Goal: Transaction & Acquisition: Purchase product/service

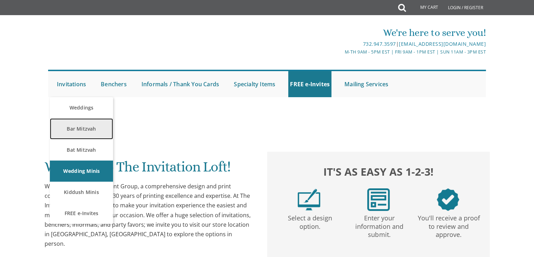
click at [86, 132] on link "Bar Mitzvah" at bounding box center [81, 128] width 63 height 21
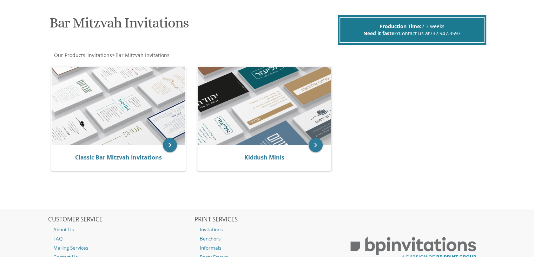
scroll to position [101, 0]
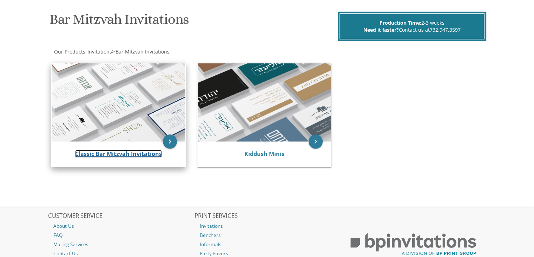
click at [130, 154] on link "Classic Bar Mitzvah Invitations" at bounding box center [118, 154] width 87 height 8
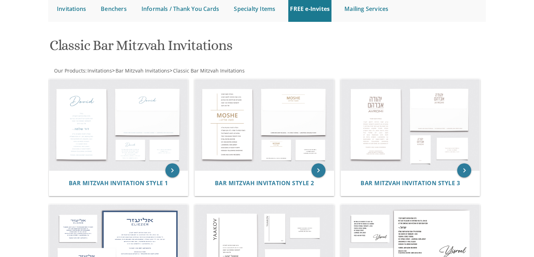
scroll to position [82, 0]
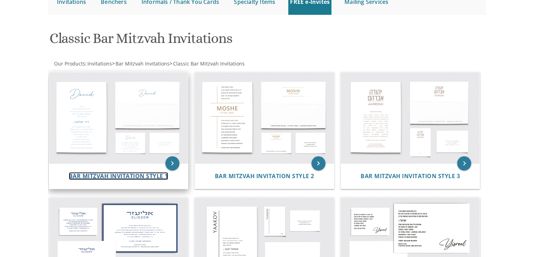
click at [121, 179] on span "Bar Mitzvah Invitation Style 1" at bounding box center [118, 176] width 99 height 8
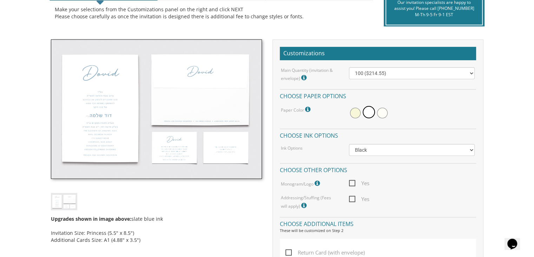
scroll to position [172, 0]
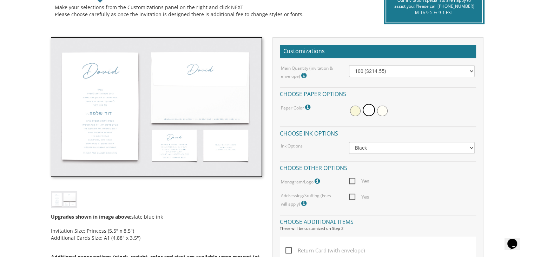
click at [369, 149] on select "Black Colored Ink ($65.00) Black + One Color ($100.00) Two Colors ($137.95)" at bounding box center [412, 148] width 126 height 12
select select "Standard"
click at [349, 142] on select "Black Colored Ink ($65.00) Black + One Color ($100.00) Two Colors ($137.95)" at bounding box center [412, 148] width 126 height 12
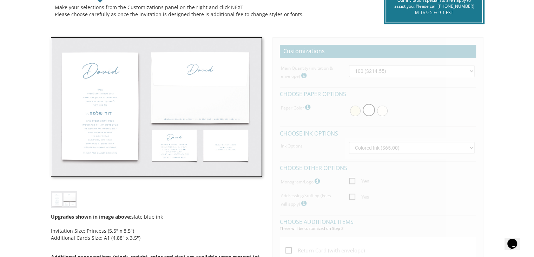
click at [335, 145] on div "Ink Options" at bounding box center [310, 145] width 68 height 7
click at [478, 79] on div "Main Quantity (invitation & envelope) Invitation Size: Princess (5.5" x 8.5") 1…" at bounding box center [378, 72] width 205 height 15
click at [376, 146] on select "Black Colored Ink ($65.00) Black + One Color ($100.00) Two Colors ($137.95)" at bounding box center [412, 148] width 126 height 12
click at [349, 142] on select "Black Colored Ink ($65.00) Black + One Color ($100.00) Two Colors ($137.95)" at bounding box center [412, 148] width 126 height 12
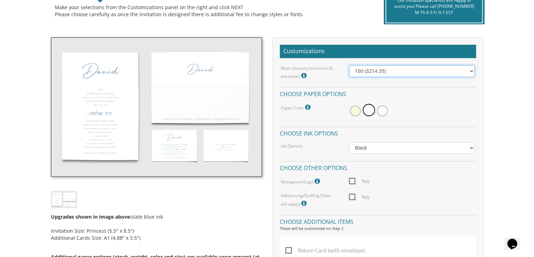
click at [365, 72] on select "100 ($214.55) 200 ($254.60) 300 ($294.25) 400 ($333.55) 500 ($373.90) 600 ($413…" at bounding box center [412, 71] width 126 height 12
select select "400"
click at [349, 65] on select "100 ($214.55) 200 ($254.60) 300 ($294.25) 400 ($333.55) 500 ($373.90) 600 ($413…" at bounding box center [412, 71] width 126 height 12
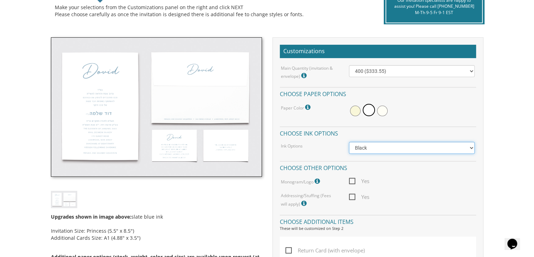
click at [405, 145] on select "Black Colored Ink ($65.00) Black + One Color ($100.00) Two Colors ($165.00)" at bounding box center [412, 148] width 126 height 12
select select "Standard"
click at [349, 142] on select "Black Colored Ink ($65.00) Black + One Color ($100.00) Two Colors ($165.00)" at bounding box center [412, 148] width 126 height 12
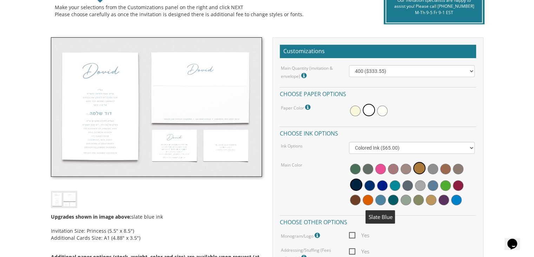
click at [381, 198] on span at bounding box center [381, 199] width 11 height 11
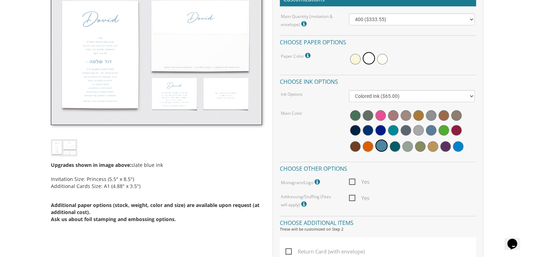
scroll to position [233, 0]
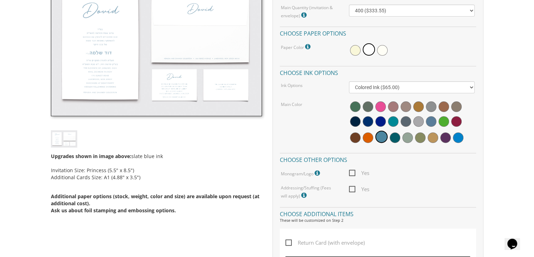
click at [319, 170] on icon at bounding box center [318, 173] width 7 height 6
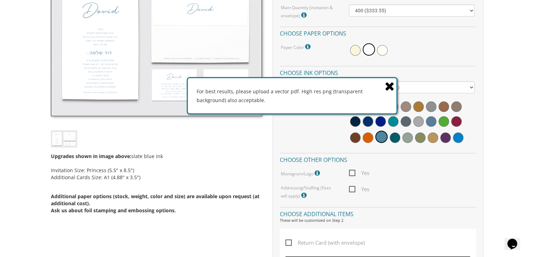
click at [319, 170] on icon at bounding box center [318, 173] width 7 height 6
click at [323, 203] on div "Customizations Main Quantity (invitation & envelope) Invitation Size: Princess …" at bounding box center [378, 181] width 211 height 408
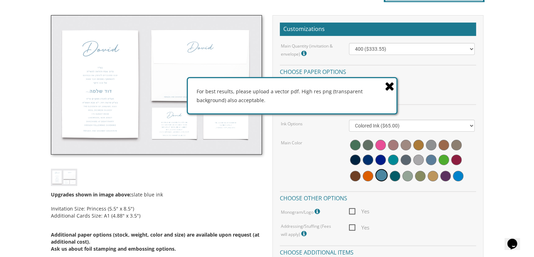
scroll to position [190, 0]
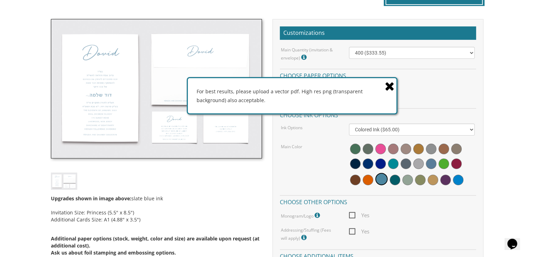
click at [391, 86] on icon at bounding box center [390, 86] width 10 height 12
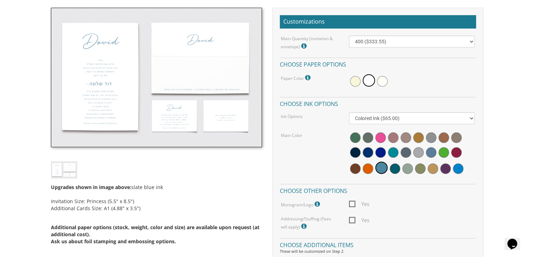
scroll to position [201, 0]
click at [95, 69] on img at bounding box center [156, 77] width 211 height 139
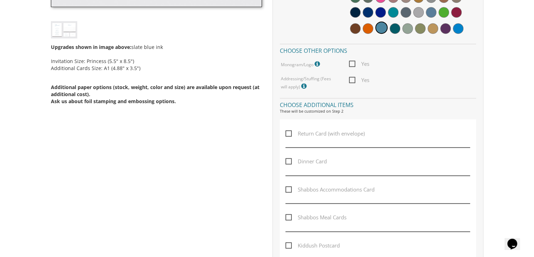
scroll to position [349, 0]
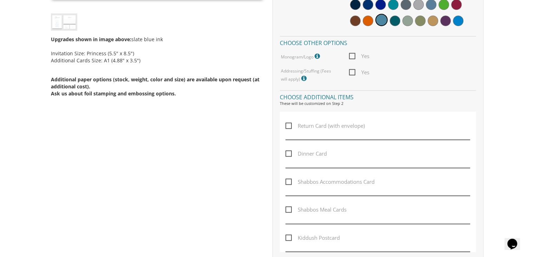
click at [288, 125] on span "Return Card (with envelope)" at bounding box center [325, 125] width 79 height 9
click at [288, 125] on input "Return Card (with envelope)" at bounding box center [288, 125] width 5 height 5
checkbox input "true"
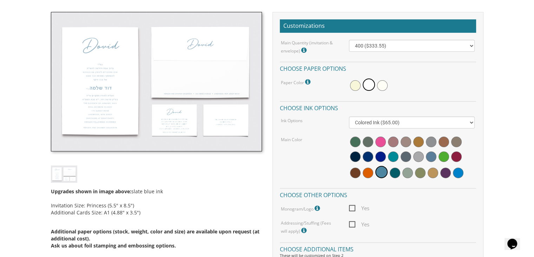
scroll to position [192, 0]
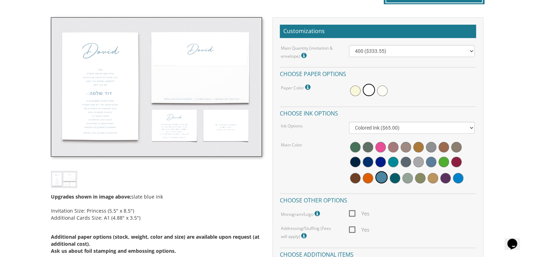
click at [303, 56] on icon at bounding box center [305, 55] width 7 height 6
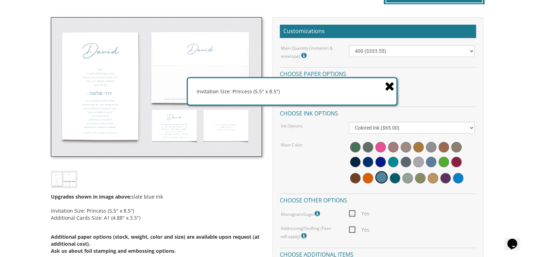
click at [110, 101] on img at bounding box center [156, 86] width 211 height 139
click at [389, 83] on icon at bounding box center [390, 86] width 10 height 12
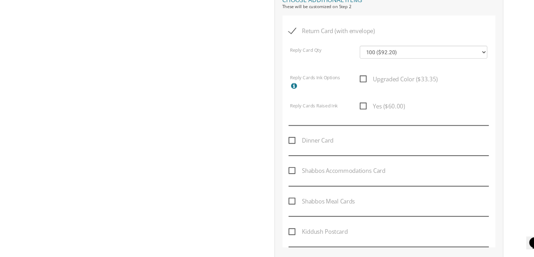
scroll to position [428, 0]
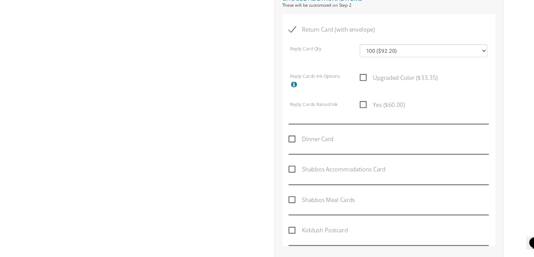
click at [287, 231] on span "Kiddush Postcard" at bounding box center [313, 232] width 54 height 9
click at [287, 231] on input "Kiddush Postcard" at bounding box center [288, 231] width 5 height 5
checkbox input "true"
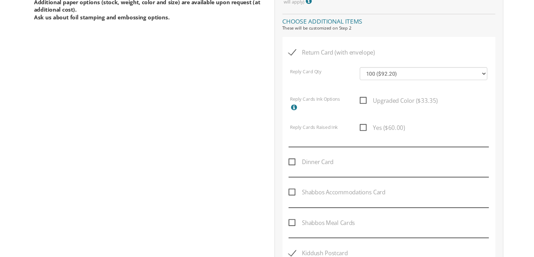
scroll to position [425, 0]
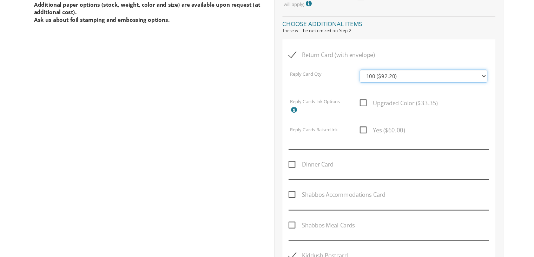
click at [374, 69] on select "100 ($92.20) 200 ($119.30) 300 ($141.90) 400 ($168.75) 500 ($191.00) 600 ($217.…" at bounding box center [410, 70] width 118 height 12
select select "400"
click at [351, 64] on select "100 ($92.20) 200 ($119.30) 300 ($141.90) 400 ($168.75) 500 ($191.00) 600 ($217.…" at bounding box center [410, 70] width 118 height 12
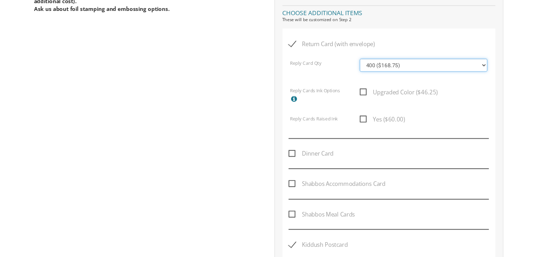
scroll to position [433, 0]
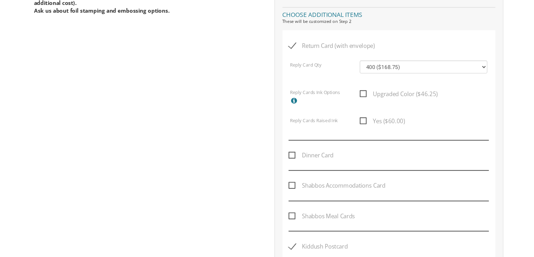
click at [292, 90] on icon at bounding box center [291, 93] width 7 height 6
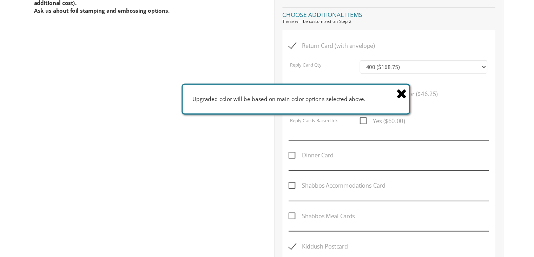
click at [330, 69] on div "Reply Card Qty 100 ($92.20) 200 ($119.30) 300 ($141.90) 400 ($168.75) 500 ($191…" at bounding box center [378, 65] width 193 height 19
click at [393, 83] on icon at bounding box center [390, 86] width 10 height 12
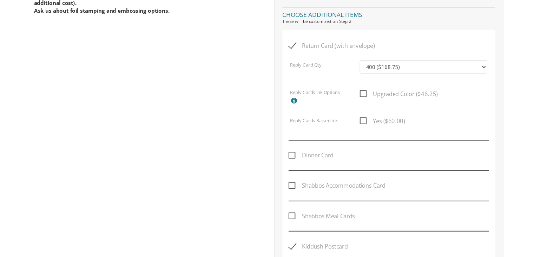
click at [353, 85] on span "Upgraded Color ($46.25)" at bounding box center [387, 86] width 72 height 9
click at [353, 85] on input "Upgraded Color ($46.25)" at bounding box center [353, 85] width 5 height 5
checkbox input "true"
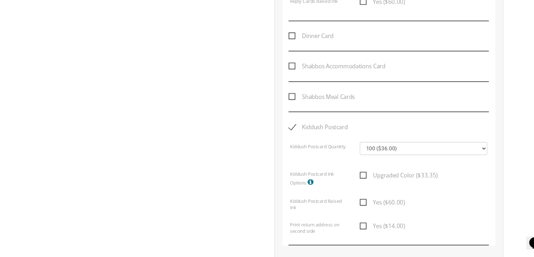
scroll to position [523, 0]
click at [367, 156] on select "100 ($36.00) 200 ($42.00) 300 ($48.00) 400 ($54.00) 500 ($60.00) 600 ($66.00) 7…" at bounding box center [410, 156] width 118 height 12
select select "400"
click at [351, 150] on select "100 ($36.00) 200 ($42.00) 300 ($48.00) 400 ($54.00) 500 ($60.00) 600 ($66.00) 7…" at bounding box center [410, 156] width 118 height 12
click at [354, 179] on span "Upgraded Color ($46.25)" at bounding box center [387, 181] width 72 height 9
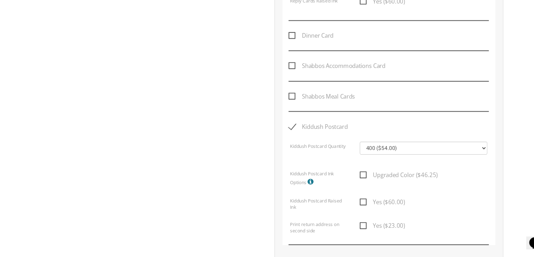
click at [354, 179] on input "Upgraded Color ($46.25)" at bounding box center [353, 180] width 5 height 5
checkbox input "true"
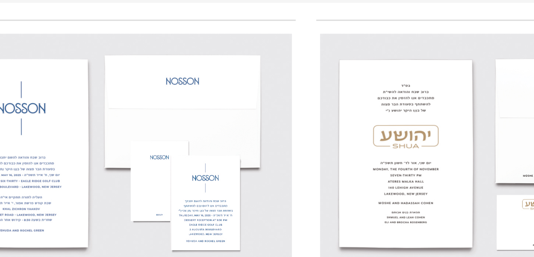
scroll to position [863, 0]
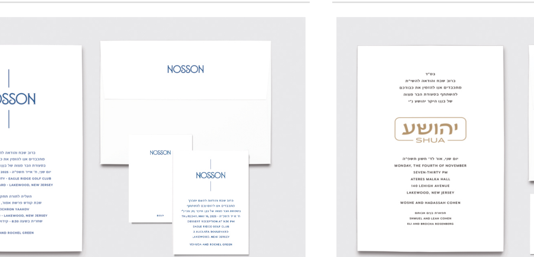
click at [109, 181] on img at bounding box center [103, 164] width 101 height 66
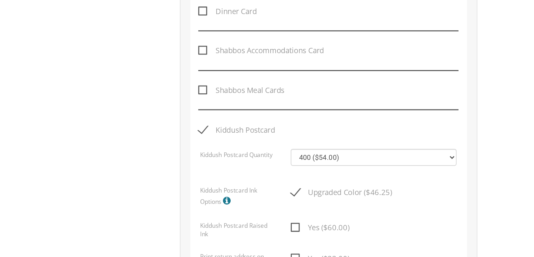
scroll to position [568, 0]
click at [373, 109] on select "100 ($36.00) 200 ($42.00) 300 ($48.00) 400 ($54.00) 500 ($60.00) 600 ($66.00) 7…" at bounding box center [410, 111] width 118 height 12
select select "100"
click at [351, 105] on select "100 ($36.00) 200 ($42.00) 300 ($48.00) 400 ($54.00) 500 ($60.00) 600 ($66.00) 7…" at bounding box center [410, 111] width 118 height 12
click at [352, 135] on span "Upgraded Color ($33.35)" at bounding box center [387, 136] width 72 height 9
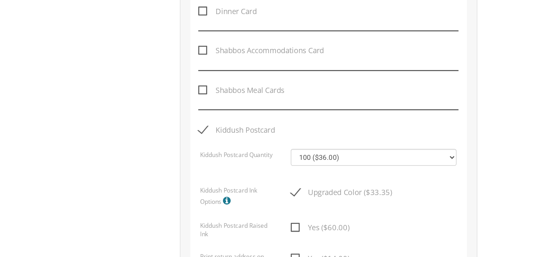
click at [352, 135] on input "Upgraded Color ($33.35)" at bounding box center [353, 135] width 5 height 5
checkbox input "false"
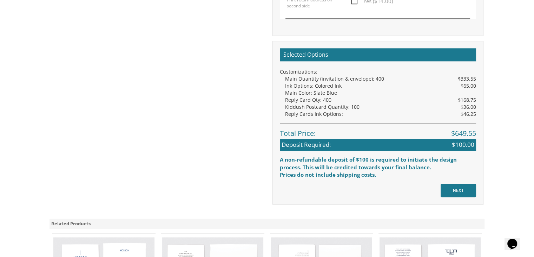
scroll to position [749, 0]
click at [455, 192] on input "NEXT" at bounding box center [458, 190] width 35 height 13
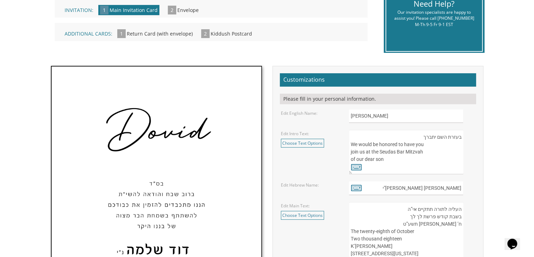
scroll to position [185, 0]
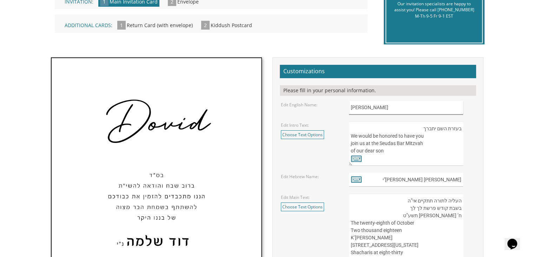
drag, startPoint x: 373, startPoint y: 110, endPoint x: 329, endPoint y: 106, distance: 44.0
click at [329, 106] on div "Edit English Name: Dovid" at bounding box center [378, 108] width 205 height 14
type input "Yossi"
click at [385, 139] on textarea "בעזרת השם יתברך We would be honored to have you join us at the Seudas Bar Mitzv…" at bounding box center [406, 143] width 114 height 44
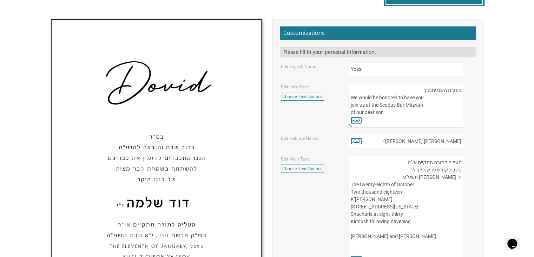
scroll to position [220, 0]
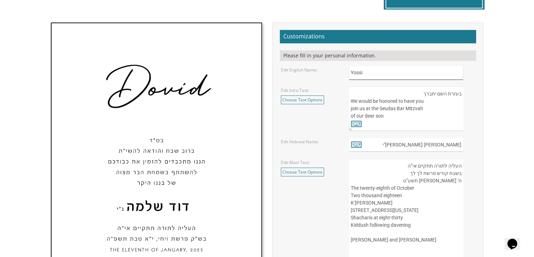
click at [373, 70] on input "Yossi" at bounding box center [406, 73] width 114 height 14
drag, startPoint x: 442, startPoint y: 145, endPoint x: 478, endPoint y: 149, distance: 36.4
click at [478, 149] on div "דוד שלמה נ"י" at bounding box center [412, 145] width 136 height 14
type input "נ"י"
click at [356, 145] on icon at bounding box center [356, 144] width 11 height 10
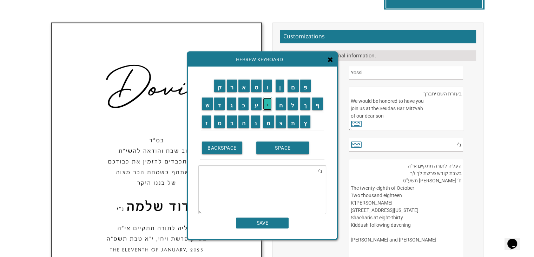
click at [265, 106] on input "י" at bounding box center [267, 103] width 9 height 13
click at [266, 89] on input "ו" at bounding box center [267, 85] width 9 height 13
click at [217, 126] on input "ס" at bounding box center [219, 121] width 11 height 13
click at [319, 109] on input "ף" at bounding box center [317, 103] width 11 height 13
type textarea "נ"ייוסף"
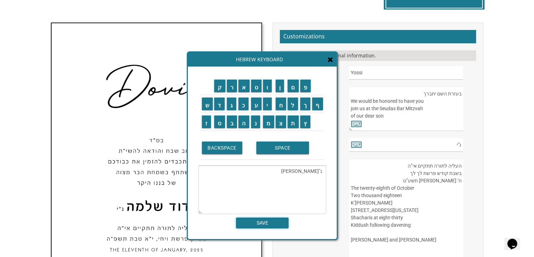
click at [272, 221] on input "SAVE" at bounding box center [262, 222] width 53 height 11
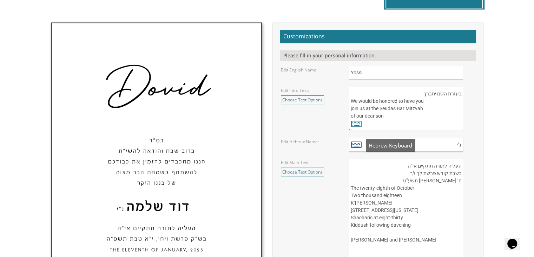
type input "נ"י"
click at [357, 142] on icon at bounding box center [356, 144] width 11 height 10
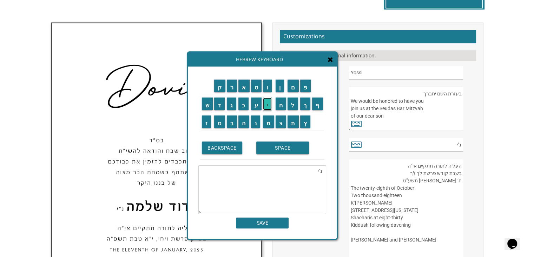
click at [265, 104] on input "י" at bounding box center [267, 103] width 9 height 13
click at [268, 104] on input "י" at bounding box center [267, 103] width 9 height 13
click at [268, 89] on input "ו" at bounding box center [267, 85] width 9 height 13
click at [218, 124] on input "ס" at bounding box center [219, 121] width 11 height 13
click at [321, 109] on input "ף" at bounding box center [317, 103] width 11 height 13
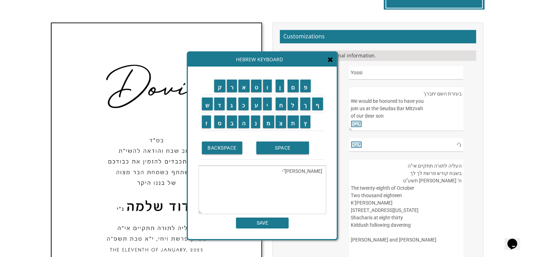
type textarea "יוסף נ"י"
click at [261, 227] on input "SAVE" at bounding box center [262, 222] width 53 height 11
type input "יוסף נ"י"
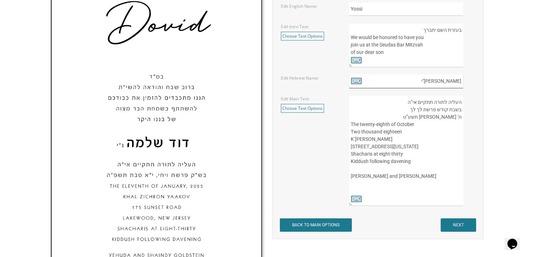
scroll to position [287, 0]
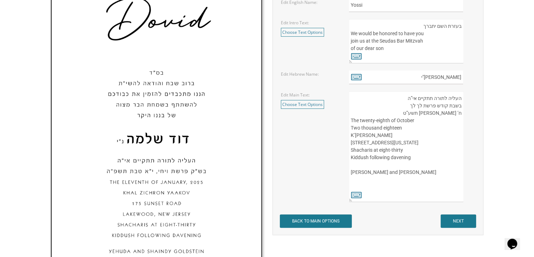
drag, startPoint x: 408, startPoint y: 107, endPoint x: 422, endPoint y: 108, distance: 13.4
click at [422, 108] on textarea "העליה לתורה תתקיים אי”ה בשבת קודש פרשת לך לך ח’ חשון תשע”ט The twenty-eighth of…" at bounding box center [406, 146] width 114 height 111
type textarea "העליה לתורה תתקיים אי”ה בשבת קודש פרשת ח’ חשון תשע”ט The twenty-eighth of Octob…"
click at [357, 194] on icon at bounding box center [356, 194] width 11 height 10
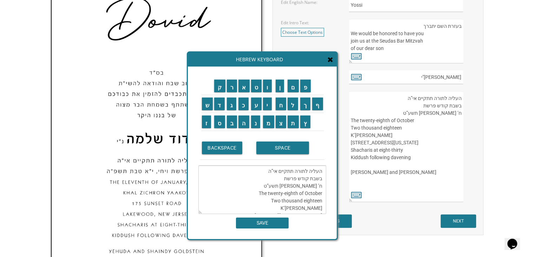
click at [283, 178] on textarea "העליה לתורה תתקיים אי”ה בשבת קודש פרשת ח’ חשון תשע”ט The twenty-eighth of Octob…" at bounding box center [263, 189] width 128 height 48
click at [281, 107] on input "ח" at bounding box center [281, 103] width 11 height 13
click at [269, 102] on input "י" at bounding box center [267, 103] width 9 height 13
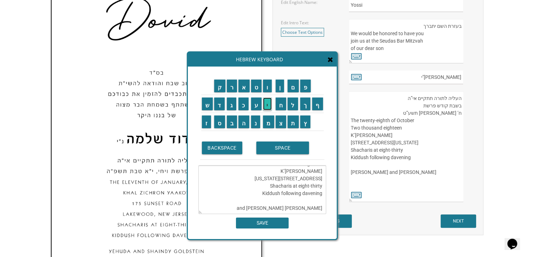
click at [269, 102] on input "י" at bounding box center [267, 103] width 9 height 13
click at [205, 107] on input "ש" at bounding box center [207, 103] width 11 height 13
click at [235, 84] on input "ר" at bounding box center [232, 85] width 11 height 13
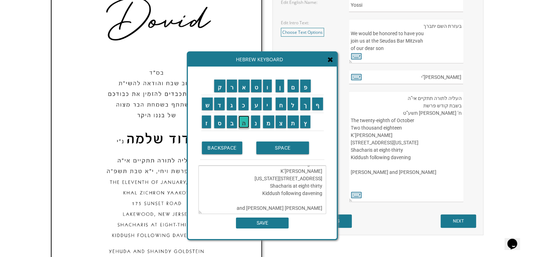
click at [244, 120] on input "ה" at bounding box center [244, 121] width 11 height 13
drag, startPoint x: 290, startPoint y: 186, endPoint x: 325, endPoint y: 186, distance: 34.4
click at [325, 186] on textarea "העליה לתורה תתקיים אי”ה בשבת קודש פרשת חיי שרה ח’ חשון תשע”ט The twenty-eighth …" at bounding box center [263, 189] width 128 height 48
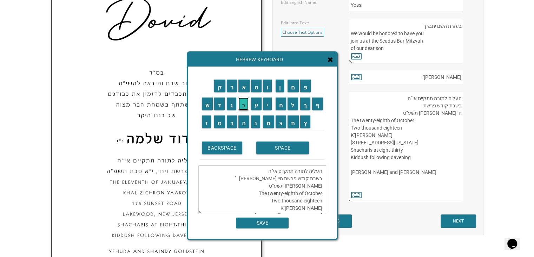
click at [243, 104] on input "כ" at bounding box center [244, 103] width 10 height 13
click at [216, 104] on input "ד" at bounding box center [219, 103] width 11 height 13
click at [234, 178] on textarea "העליה לתורה תתקיים אי”ה בשבת קודש פרשת חיי שרה כד’ חשון תשע”ט The twenty-eighth…" at bounding box center [263, 189] width 128 height 48
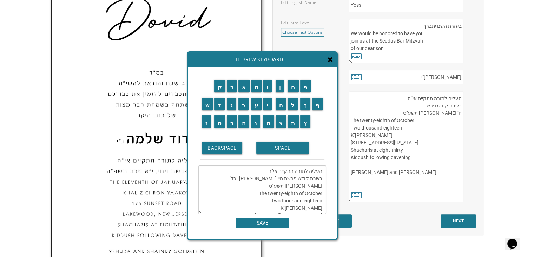
click at [226, 178] on textarea "העליה לתורה תתקיים אי”ה בשבת קודש פרשת חיי שרה כד’ חשון תשע”ט The twenty-eighth…" at bounding box center [263, 189] width 128 height 48
click at [267, 89] on input "ו" at bounding box center [267, 85] width 9 height 13
click at [232, 180] on textarea "העליה לתורה תתקיים אי”ה בשבת קודש פרשת חיי שרה כד’ חשון תשע”ו The twenty-eighth…" at bounding box center [263, 189] width 128 height 48
click at [305, 90] on input "פ" at bounding box center [305, 85] width 11 height 13
drag, startPoint x: 267, startPoint y: 186, endPoint x: 297, endPoint y: 186, distance: 30.6
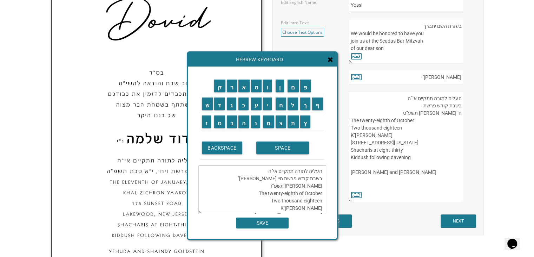
click at [297, 186] on textarea "העליה לתורה תתקיים אי”ה בשבת קודש פרשת חיי שרה כד’ חשון תשפ”ו The twenty-eighth…" at bounding box center [263, 189] width 128 height 48
drag, startPoint x: 306, startPoint y: 185, endPoint x: 322, endPoint y: 185, distance: 16.5
click at [322, 185] on textarea "העליה לתורה תתקיים אי”ה בשבת קודש פרשת חיי שרה כד’ חשון תשפ”ו The Fitienth of O…" at bounding box center [263, 189] width 128 height 48
drag, startPoint x: 304, startPoint y: 193, endPoint x: 325, endPoint y: 192, distance: 20.4
click at [325, 192] on textarea "העליה לתורה תתקיים אי”ה בשבת קודש פרשת חיי שרה כד’ חשון תשפ”ו The Fifteenth of …" at bounding box center [263, 189] width 128 height 48
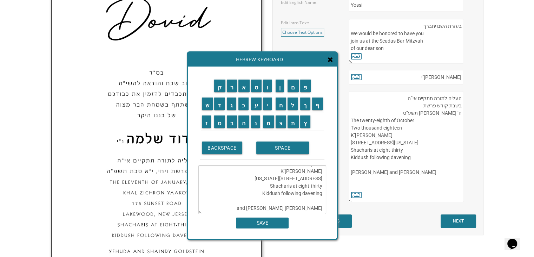
scroll to position [52, 0]
drag, startPoint x: 279, startPoint y: 200, endPoint x: 322, endPoint y: 180, distance: 47.2
click at [322, 180] on textarea "העליה לתורה תתקיים אי”ה בשבת קודש פרשת חיי שרה כד’ חשון תשפ”ו The Fifteenth of …" at bounding box center [263, 189] width 128 height 48
click at [280, 200] on textarea "העליה לתורה תתקיים אי”ה בשבת קודש פרשת חיי שרה כד’ חשון תשפ”ו The Fifteenth of …" at bounding box center [263, 189] width 128 height 48
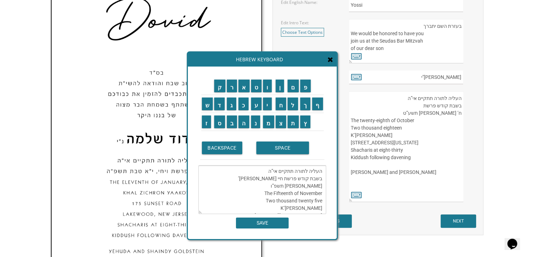
drag, startPoint x: 280, startPoint y: 199, endPoint x: 322, endPoint y: 200, distance: 41.8
click at [322, 200] on textarea "העליה לתורה תתקיים אי”ה בשבת קודש פרשת חיי שרה כד’ חשון תשפ”ו The Fifteenth of …" at bounding box center [263, 189] width 128 height 48
click at [290, 186] on textarea "העליה לתורה תתקיים אי”ה בשבת קודש פרשת חיי שרה כד’ חשון תשפ”ו The Fifteenth of …" at bounding box center [263, 189] width 128 height 48
drag, startPoint x: 287, startPoint y: 187, endPoint x: 324, endPoint y: 188, distance: 36.9
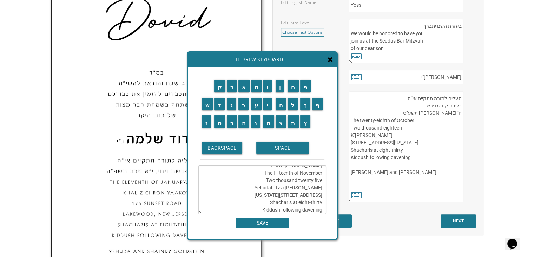
click at [324, 188] on textarea "העליה לתורה תתקיים אי”ה בשבת קודש פרשת חיי שרה כד’ חשון תשפ”ו The Fifteenth of …" at bounding box center [263, 189] width 128 height 48
drag, startPoint x: 298, startPoint y: 180, endPoint x: 326, endPoint y: 182, distance: 27.8
click at [326, 182] on textarea "העליה לתורה תתקיים אי”ה בשבת קודש פרשת חיי שרה כד’ חשון תשפ”ו The Fifteenth of …" at bounding box center [263, 189] width 128 height 48
click at [323, 181] on textarea "העליה לתורה תתקיים אי”ה בשבת קודש פרשת חיי שרה כד’ חשון תשפ”ו The Fifteenth of …" at bounding box center [263, 189] width 128 height 48
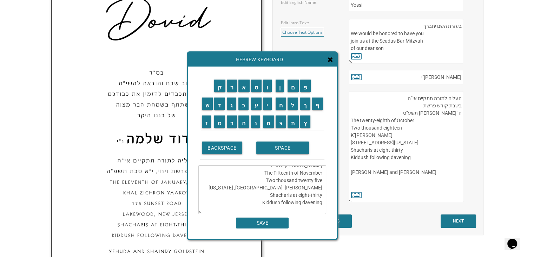
click at [322, 180] on textarea "העליה לתורה תתקיים אי”ה בשבת קודש פרשת חיי שרה כד’ חשון תשפ”ו The Fifteenth of …" at bounding box center [263, 189] width 128 height 48
click at [320, 179] on textarea "העליה לתורה תתקיים אי”ה בשבת קודש פרשת חיי שרה כד’ חשון תשפ”ו The Fifteenth of …" at bounding box center [263, 189] width 128 height 48
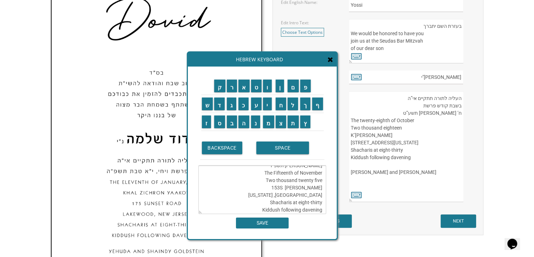
click at [322, 179] on textarea "העליה לתורה תתקיים אי”ה בשבת קודש פרשת חיי שרה כד’ חשון תשפ”ו The Fifteenth of …" at bounding box center [263, 189] width 128 height 48
drag, startPoint x: 316, startPoint y: 179, endPoint x: 323, endPoint y: 180, distance: 7.1
click at [323, 180] on textarea "העליה לתורה תתקיים אי”ה בשבת קודש פרשת חיי שרה כד’ חשון תשפ”ו The Fifteenth of …" at bounding box center [263, 189] width 128 height 48
click at [320, 172] on textarea "העליה לתורה תתקיים אי”ה בשבת קודש פרשת חיי שרה כד’ חשון תשפ”ו The Fifteenth of …" at bounding box center [263, 189] width 128 height 48
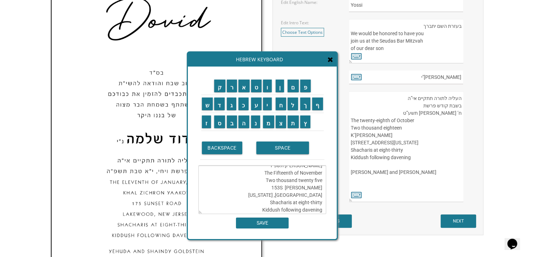
drag, startPoint x: 312, startPoint y: 180, endPoint x: 323, endPoint y: 180, distance: 10.9
click at [323, 180] on textarea "העליה לתורה תתקיים אי”ה בשבת קודש פרשת חיי שרה כד’ חשון תשפ”ו The Fifteenth of …" at bounding box center [263, 189] width 128 height 48
drag, startPoint x: 276, startPoint y: 188, endPoint x: 296, endPoint y: 188, distance: 20.0
click at [296, 188] on textarea "העליה לתורה תתקיים אי”ה בשבת קודש פרשת חיי שרה כד’ חשון תשפ”ו The Fifteenth of …" at bounding box center [263, 189] width 128 height 48
drag, startPoint x: 299, startPoint y: 195, endPoint x: 324, endPoint y: 197, distance: 25.0
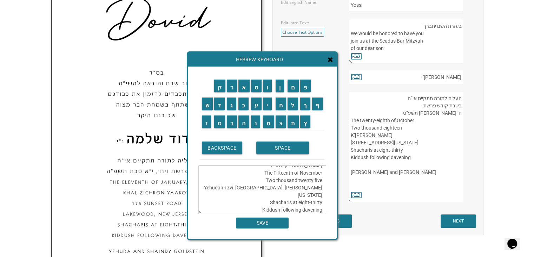
click at [324, 197] on textarea "העליה לתורה תתקיים אי”ה בשבת קודש פרשת חיי שרה כד’ חשון תשפ”ו The Fifteenth of …" at bounding box center [263, 189] width 128 height 48
click at [268, 200] on textarea "העליה לתורה תתקיים אי”ה בשבת קודש פרשת חיי שרה כד’ חשון תשפ”ו The Fifteenth of …" at bounding box center [263, 189] width 128 height 48
click at [270, 198] on textarea "העליה לתורה תתקיים אי”ה בשבת קודש פרשת חיי שרה כד’ חשון תשפ”ו The Fifteenth of …" at bounding box center [263, 189] width 128 height 48
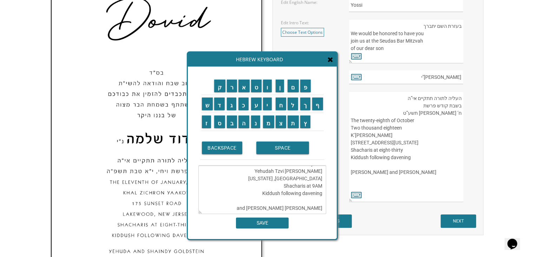
drag, startPoint x: 277, startPoint y: 192, endPoint x: 323, endPoint y: 194, distance: 46.1
click at [323, 194] on textarea "העליה לתורה תתקיים אי”ה בשבת קודש פרשת חיי שרה כד’ חשון תשפ”ו The Fifteenth of …" at bounding box center [263, 189] width 128 height 48
type textarea "העליה לתורה תתקיים אי”ה בשבת קודש פרשת חיי שרה כד’ חשון תשפ”ו The Fifteenth of …"
click at [265, 221] on input "SAVE" at bounding box center [262, 222] width 53 height 11
type textarea "העליה לתורה תתקיים אי”ה בשבת קודש פרשת חיי שרה כד’ חשון תשפ”ו The Fifteenth of …"
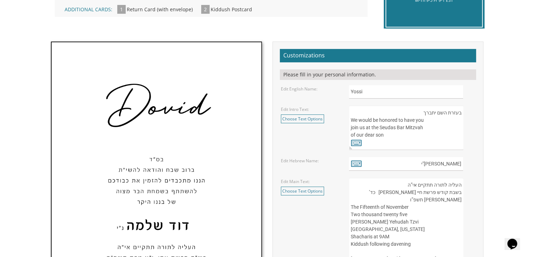
scroll to position [200, 0]
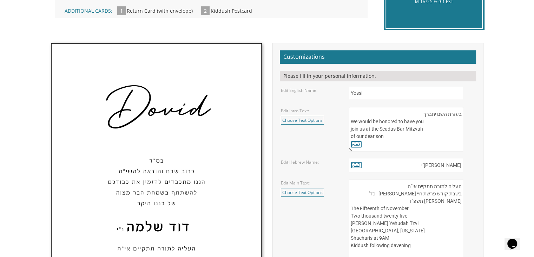
click at [387, 138] on textarea "בעזרת השם יתברך We would be honored to have you join us at the Seudas Bar Mitzv…" at bounding box center [406, 129] width 114 height 44
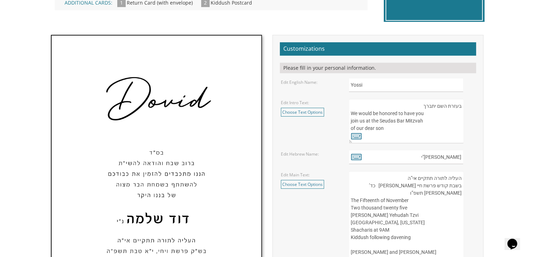
scroll to position [201, 0]
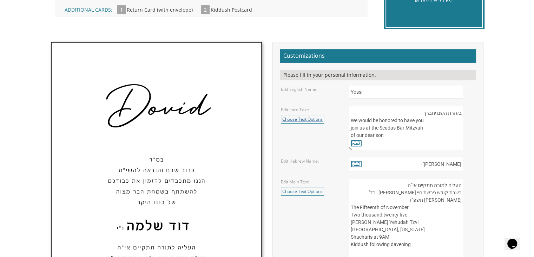
click at [305, 117] on link "Choose Text Options" at bounding box center [302, 119] width 43 height 9
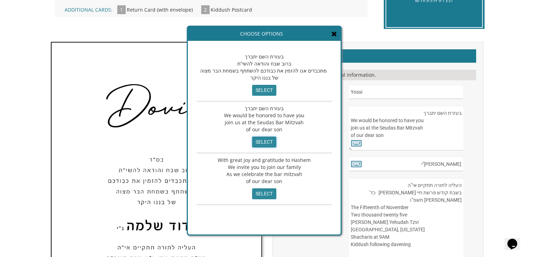
click at [259, 144] on input "select" at bounding box center [264, 141] width 24 height 11
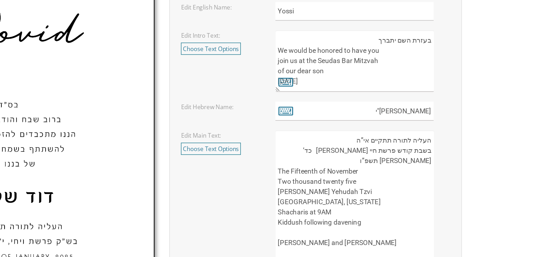
scroll to position [3, 0]
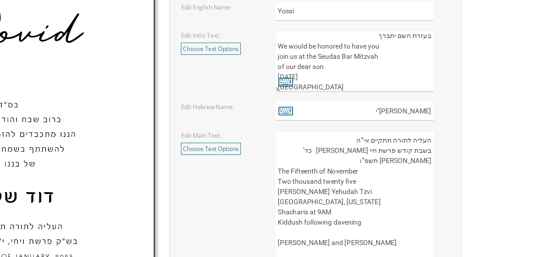
click at [363, 62] on textarea "בעזרת השם יתברך We would be honored to have you join us at the Seudas Bar Mitzv…" at bounding box center [406, 44] width 114 height 44
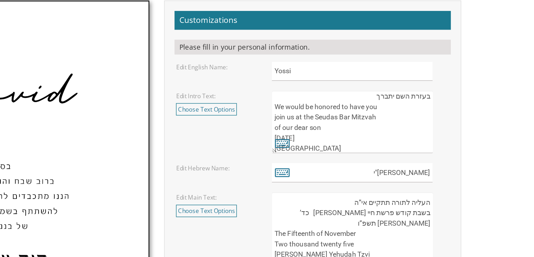
scroll to position [15, 0]
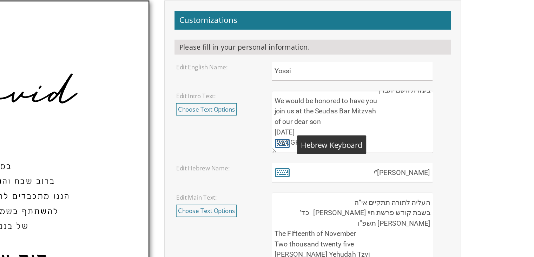
drag, startPoint x: 386, startPoint y: 105, endPoint x: 361, endPoint y: 99, distance: 26.2
click at [361, 99] on div "בעזרת השם יתברך We would be honored to have you join us at the Seudas Bar Mitzv…" at bounding box center [412, 87] width 126 height 44
click at [381, 91] on textarea "בעזרת השם יתברך We would be honored to have you join us at the Seudas Bar Mitzv…" at bounding box center [406, 87] width 114 height 44
drag, startPoint x: 381, startPoint y: 95, endPoint x: 356, endPoint y: 93, distance: 24.7
click at [356, 93] on textarea "בעזרת השם יתברך We would be honored to have you join us at the Seudas Bar Mitzv…" at bounding box center [406, 87] width 114 height 44
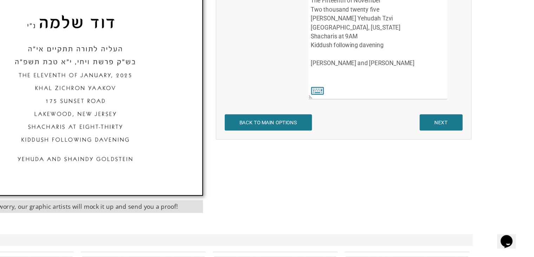
scroll to position [363, 0]
type textarea "בעזרת השם יתברך We would be honored to have you join us at the Seudas Bar Mitzv…"
click at [458, 145] on input "NEXT" at bounding box center [458, 145] width 35 height 13
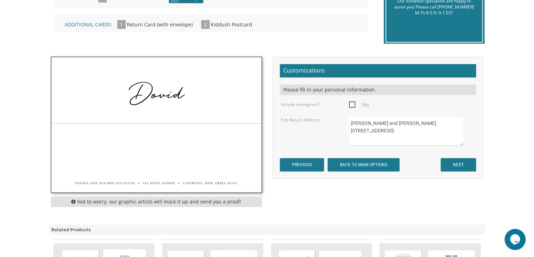
scroll to position [202, 0]
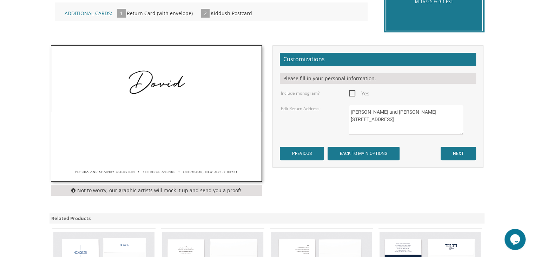
drag, startPoint x: 378, startPoint y: 114, endPoint x: 420, endPoint y: 115, distance: 41.8
click at [420, 115] on textarea "Yehuda and Shaindy Goldstein 583 Ridge Avenue Lakewood, NJ 08701" at bounding box center [406, 120] width 114 height 30
drag, startPoint x: 396, startPoint y: 125, endPoint x: 344, endPoint y: 116, distance: 52.5
click at [344, 116] on div "Yehuda and Shaindy Goldstein 583 Ridge Avenue Lakewood, NJ 08701" at bounding box center [412, 120] width 136 height 30
click at [374, 128] on textarea "Yehuda and Shaindy Goldstein 583 Ridge Avenue Lakewood, NJ 08701" at bounding box center [406, 120] width 114 height 30
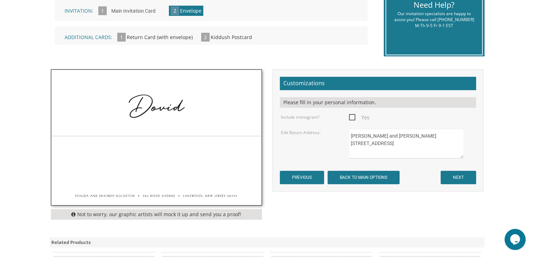
scroll to position [177, 0]
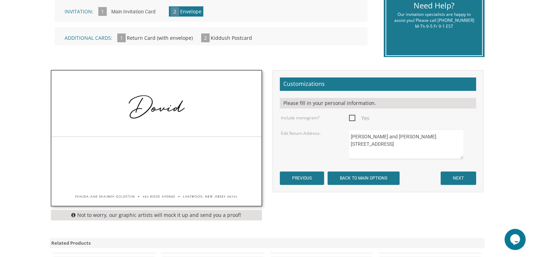
type textarea "Yehuda and Hadassah Strauss 159 Hundred Oaks Drive Toms River, NJ 08755"
click at [457, 177] on input "NEXT" at bounding box center [458, 177] width 35 height 13
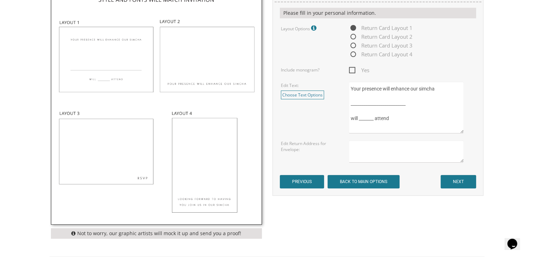
scroll to position [277, 0]
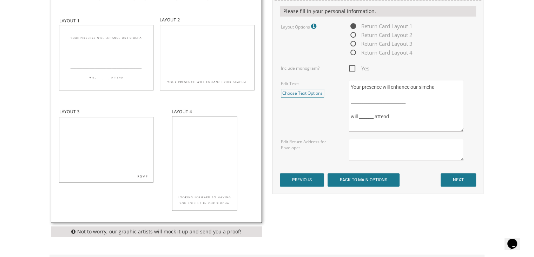
click at [114, 58] on img at bounding box center [156, 95] width 210 height 251
click at [294, 95] on link "Choose Text Options" at bounding box center [302, 93] width 43 height 9
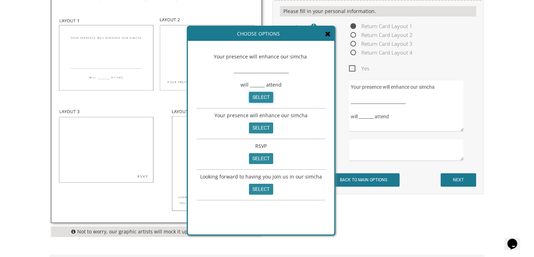
click at [259, 96] on input "select" at bounding box center [261, 97] width 24 height 11
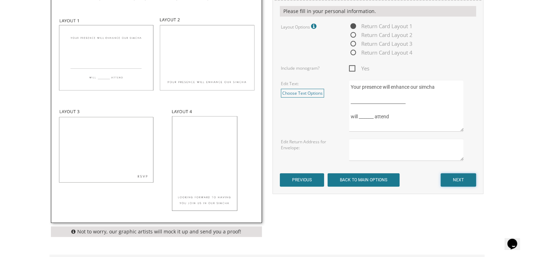
click at [463, 178] on input "NEXT" at bounding box center [458, 179] width 35 height 13
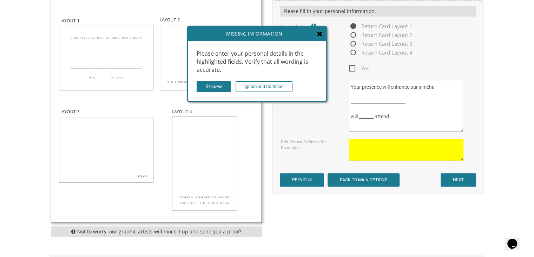
click at [319, 34] on icon at bounding box center [320, 33] width 6 height 7
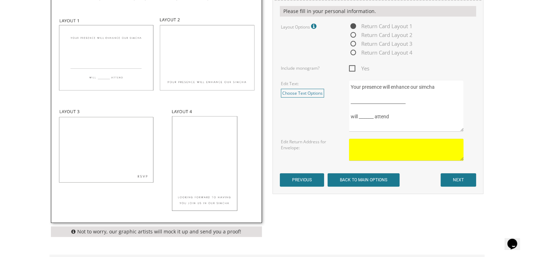
click at [358, 144] on textarea at bounding box center [406, 149] width 114 height 22
type textarea "159 Hundred Oaks Drive Toms River, NJ 08755"
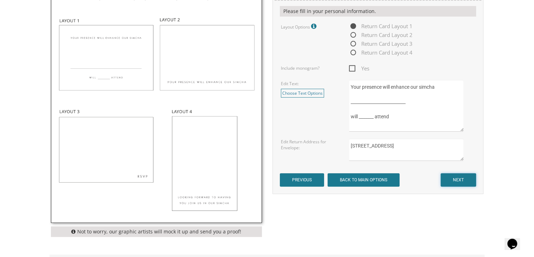
click at [452, 180] on input "NEXT" at bounding box center [458, 179] width 35 height 13
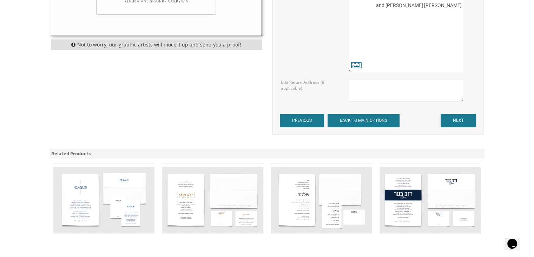
scroll to position [454, 0]
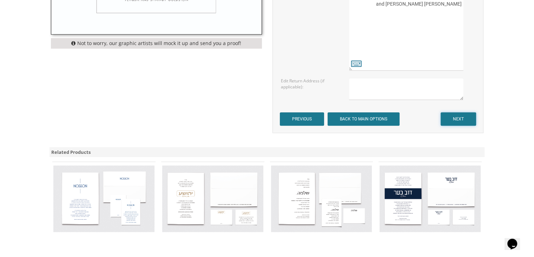
click at [453, 115] on input "NEXT" at bounding box center [458, 118] width 35 height 13
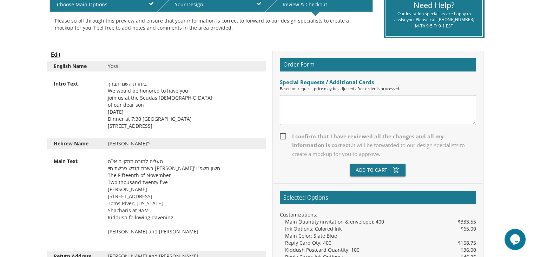
scroll to position [163, 0]
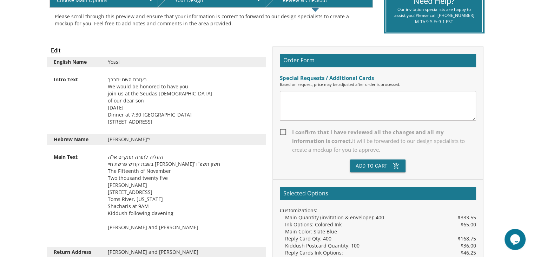
click at [55, 52] on input "Edit" at bounding box center [55, 50] width 9 height 8
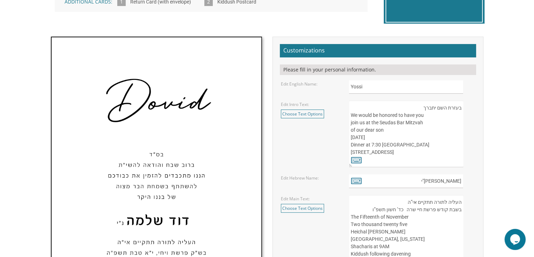
scroll to position [219, 0]
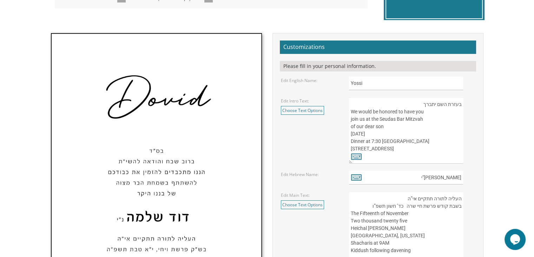
click at [389, 127] on textarea "בעזרת השם יתברך We would be honored to have you join us at the Seudas Bar Mitzv…" at bounding box center [406, 130] width 114 height 66
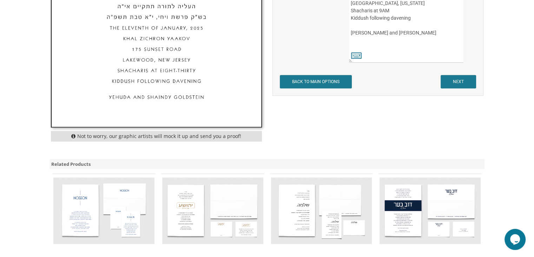
scroll to position [448, 0]
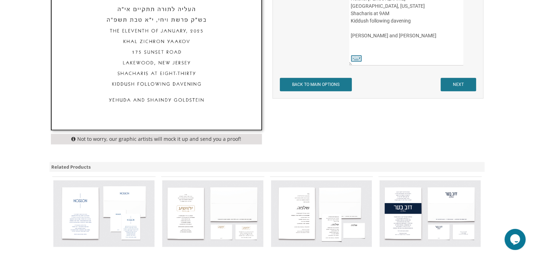
type textarea "בעזרת השם יתברך We would be honored to have you join us at the Seudas Bar Mitzv…"
click at [456, 88] on input "NEXT" at bounding box center [458, 84] width 35 height 13
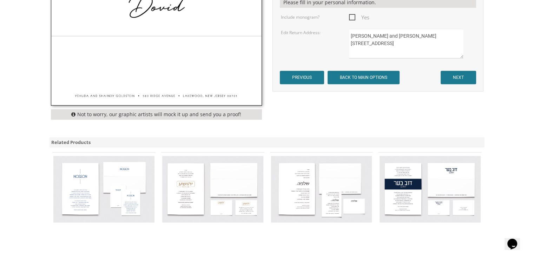
scroll to position [279, 0]
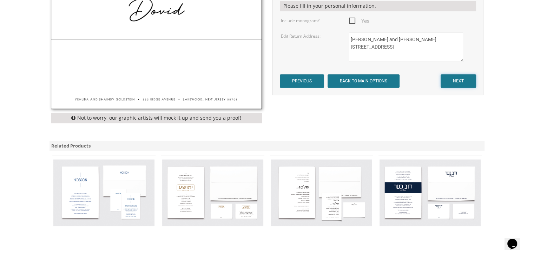
click at [457, 80] on input "NEXT" at bounding box center [458, 80] width 35 height 13
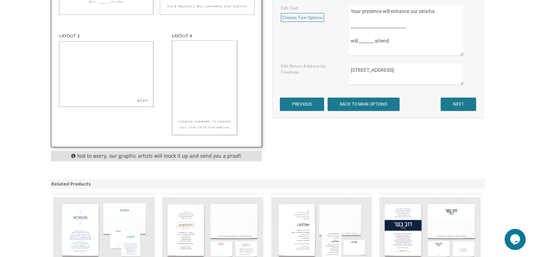
scroll to position [358, 0]
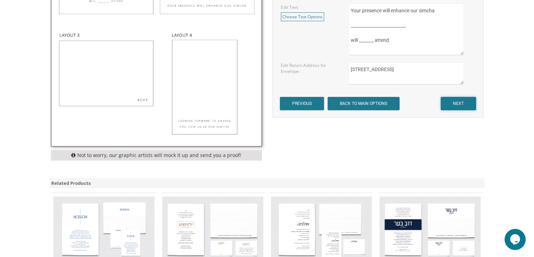
click at [453, 100] on input "NEXT" at bounding box center [458, 103] width 35 height 13
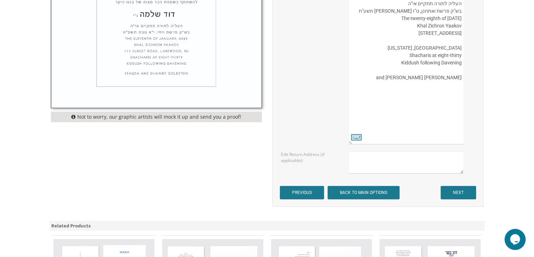
scroll to position [382, 0]
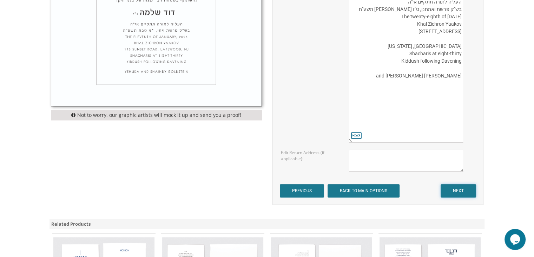
click at [452, 190] on input "NEXT" at bounding box center [458, 190] width 35 height 13
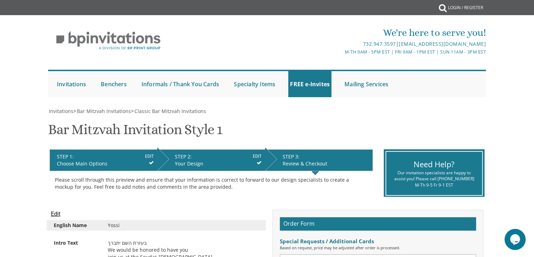
click at [57, 213] on input "Edit" at bounding box center [55, 213] width 9 height 8
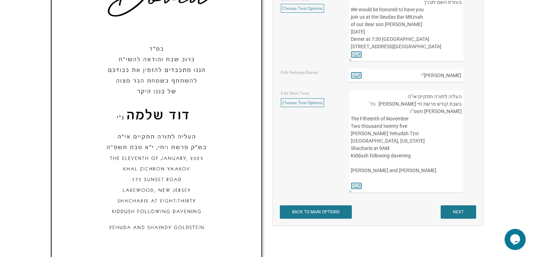
scroll to position [320, 0]
drag, startPoint x: 351, startPoint y: 112, endPoint x: 377, endPoint y: 124, distance: 27.7
click at [377, 124] on textarea "העליה לתורה תתקיים אי”ה בשבת קודש פרשת חיי שרה כד’ חשון תשפ”ו The Fifteenth of …" at bounding box center [406, 141] width 114 height 103
drag, startPoint x: 402, startPoint y: 93, endPoint x: 422, endPoint y: 121, distance: 33.5
click at [422, 121] on textarea "העליה לתורה תתקיים אי”ה בשבת קודש פרשת חיי שרה כד’ חשון תשפ”ו The Fifteenth of …" at bounding box center [406, 141] width 114 height 103
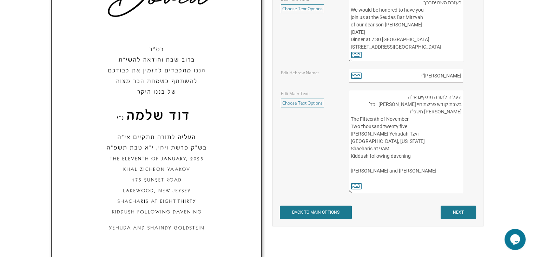
click at [422, 121] on textarea "העליה לתורה תתקיים אי”ה בשבת קודש פרשת חיי שרה כד’ חשון תשפ”ו The Fifteenth of …" at bounding box center [406, 141] width 114 height 103
drag, startPoint x: 461, startPoint y: 96, endPoint x: 452, endPoint y: 176, distance: 81.0
click at [452, 176] on textarea "העליה לתורה תתקיים אי”ה בשבת קודש פרשת חיי שרה כד’ חשון תשפ”ו The Fifteenth of …" at bounding box center [406, 141] width 114 height 103
click at [465, 212] on input "NEXT" at bounding box center [458, 211] width 35 height 13
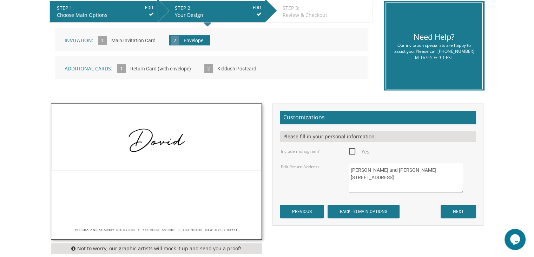
scroll to position [149, 0]
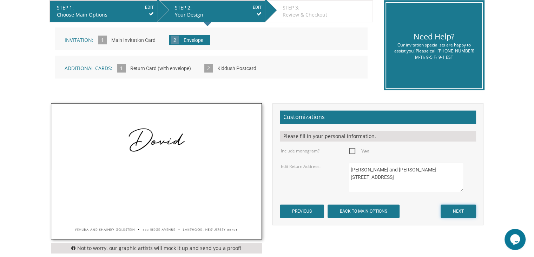
click at [447, 208] on input "NEXT" at bounding box center [458, 210] width 35 height 13
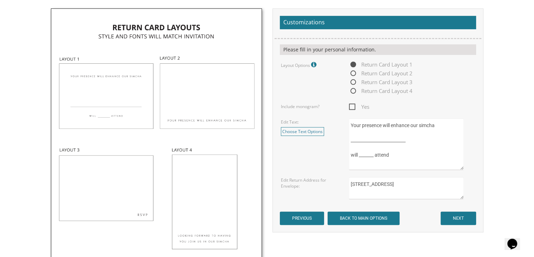
scroll to position [244, 0]
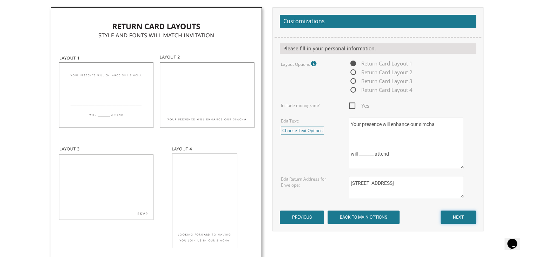
click at [456, 215] on input "NEXT" at bounding box center [458, 216] width 35 height 13
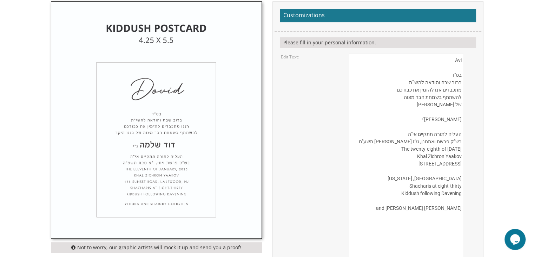
scroll to position [251, 0]
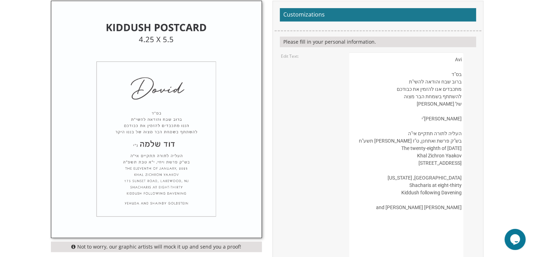
drag, startPoint x: 455, startPoint y: 59, endPoint x: 464, endPoint y: 58, distance: 9.2
click at [464, 58] on div "Avi בס"ד ברוב שבח והודאה להשי"ת מתכבדים אנו להזמין את כבודכם להשתתף בשמחת הבר מ…" at bounding box center [412, 162] width 126 height 221
drag, startPoint x: 448, startPoint y: 118, endPoint x: 462, endPoint y: 120, distance: 14.5
click at [462, 120] on textarea "Avi בס"ד ברוב שבח והודאה להשי"ת מתכבדים אנו להזמין את כבודכם להשתתף בשמחת הבר מ…" at bounding box center [406, 162] width 114 height 221
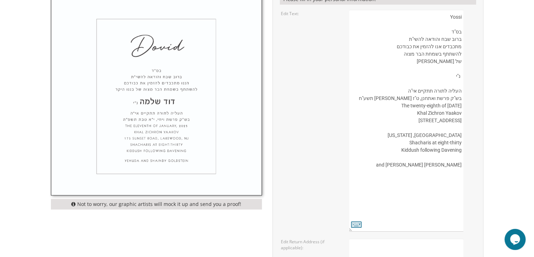
scroll to position [294, 0]
type textarea "Yossi בס"ד ברוב שבח והודאה להשי"ת מתכבדים אנו להזמין את כבודכם להשתתף בשמחת הבר…"
click at [351, 222] on icon at bounding box center [356, 224] width 11 height 10
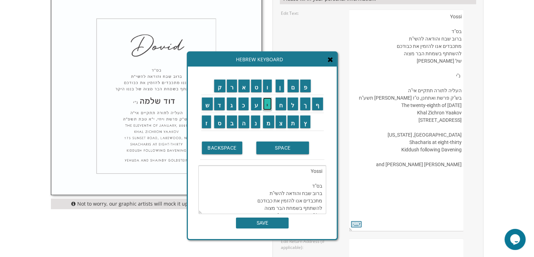
click at [265, 105] on input "י" at bounding box center [267, 103] width 9 height 13
click at [264, 89] on input "ו" at bounding box center [267, 85] width 9 height 13
click at [222, 123] on input "ס" at bounding box center [219, 121] width 11 height 13
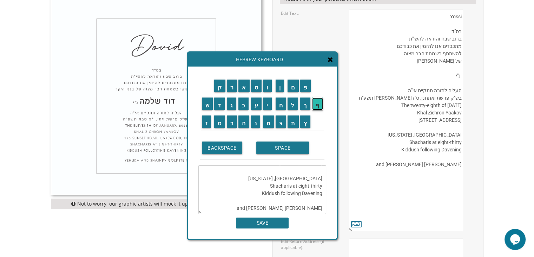
click at [318, 107] on input "ף" at bounding box center [317, 103] width 11 height 13
type textarea "Yossi בס"ד ברוב שבח והודאה להשי"ת מתכבדים אנו להזמין את כבודכם להשתתף בשמחת הבר…"
click at [261, 223] on input "SAVE" at bounding box center [262, 222] width 53 height 11
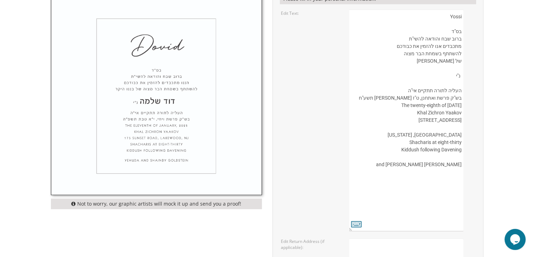
drag, startPoint x: 453, startPoint y: 222, endPoint x: 464, endPoint y: 224, distance: 10.8
drag, startPoint x: 464, startPoint y: 224, endPoint x: 453, endPoint y: 229, distance: 12.4
click at [453, 229] on textarea "Avi בס"ד ברוב שבח והודאה להשי"ת מתכבדים אנו להזמין את כבודכם להשתתף בשמחת הבר מ…" at bounding box center [406, 119] width 114 height 221
drag, startPoint x: 454, startPoint y: 222, endPoint x: 462, endPoint y: 222, distance: 8.4
click at [462, 222] on textarea "Avi בס"ד ברוב שבח והודאה להשי"ת מתכבדים אנו להזמין את כבודכם להשתתף בשמחת הבר מ…" at bounding box center [406, 119] width 114 height 221
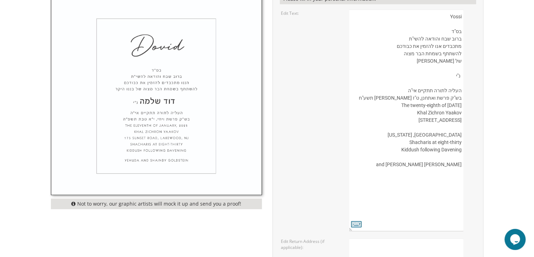
click at [460, 75] on textarea "Avi בס"ד ברוב שבח והודאה להשי"ת מתכבדים אנו להזמין את כבודכם להשתתף בשמחת הבר מ…" at bounding box center [406, 119] width 114 height 221
paste textarea "[PERSON_NAME]"
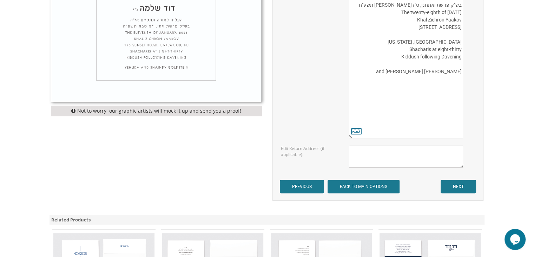
scroll to position [385, 0]
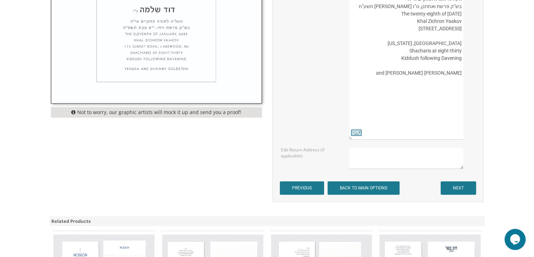
type textarea "Yossi בס"ד ברוב שבח והודאה להשי"ת מתכבדים אנו להזמין את כבודכם להשתתף בשמחת הבר…"
click at [298, 191] on input "PREVIOUS" at bounding box center [302, 187] width 44 height 13
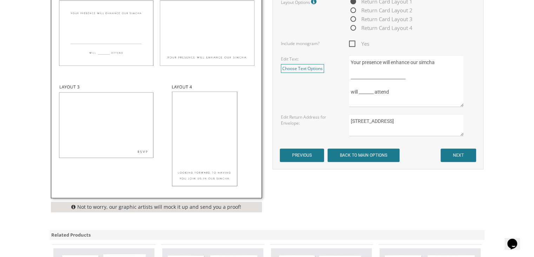
scroll to position [306, 0]
click at [312, 154] on input "PREVIOUS" at bounding box center [302, 154] width 44 height 13
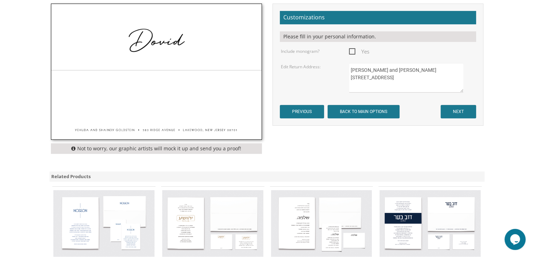
scroll to position [236, 0]
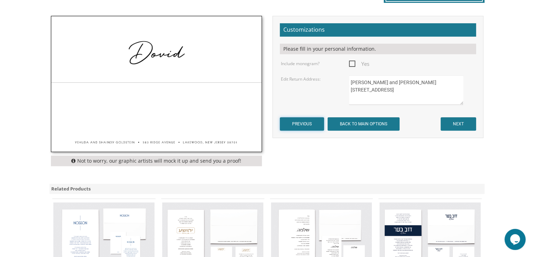
click at [312, 124] on input "PREVIOUS" at bounding box center [302, 123] width 44 height 13
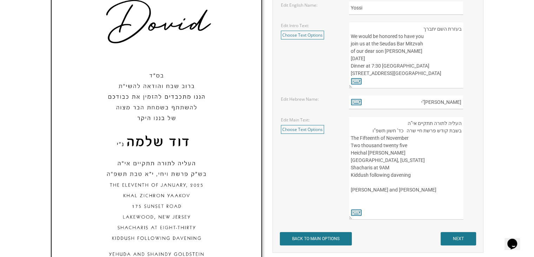
scroll to position [295, 0]
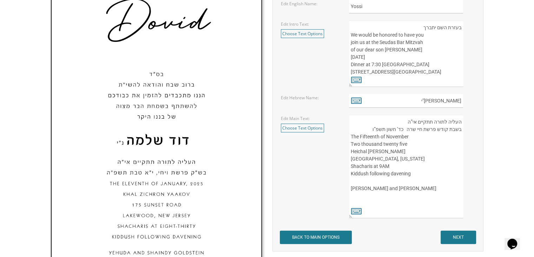
click at [461, 121] on textarea "העליה לתורה תתקיים אי”ה בשבת קודש פרשת חיי שרה כד’ חשון תשפ”ו The Fifteenth of …" at bounding box center [406, 166] width 114 height 103
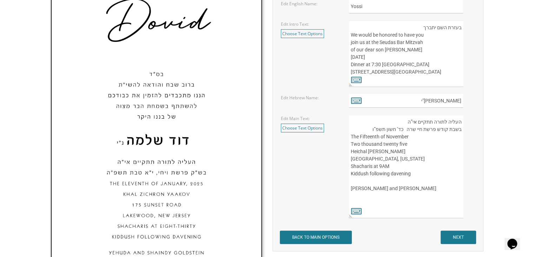
click at [461, 121] on textarea "העליה לתורה תתקיים אי”ה בשבת קודש פרשת חיי שרה כד’ חשון תשפ”ו The Fifteenth of …" at bounding box center [406, 166] width 114 height 103
drag, startPoint x: 461, startPoint y: 121, endPoint x: 453, endPoint y: 197, distance: 76.3
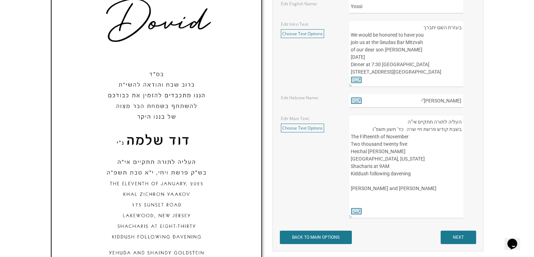
click at [453, 197] on textarea "העליה לתורה תתקיים אי”ה בשבת קודש פרשת חיי שרה כד’ חשון תשפ”ו The Fifteenth of …" at bounding box center [406, 166] width 114 height 103
click at [457, 238] on input "NEXT" at bounding box center [458, 236] width 35 height 13
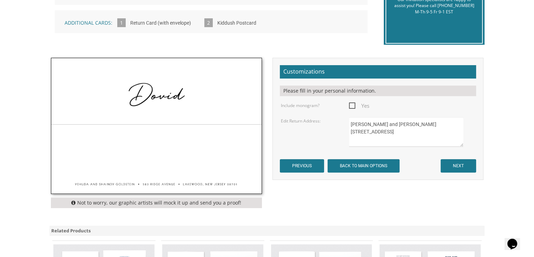
scroll to position [195, 0]
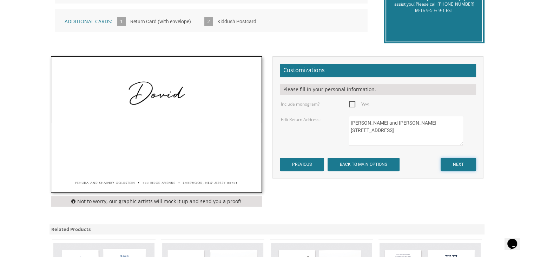
click at [460, 165] on input "NEXT" at bounding box center [458, 163] width 35 height 13
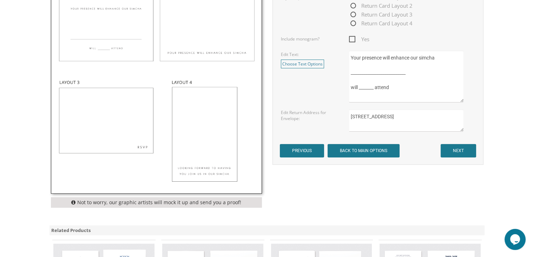
scroll to position [313, 0]
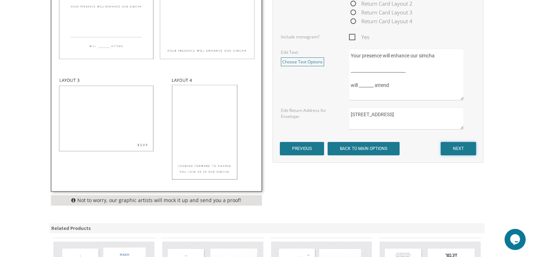
click at [456, 146] on input "NEXT" at bounding box center [458, 148] width 35 height 13
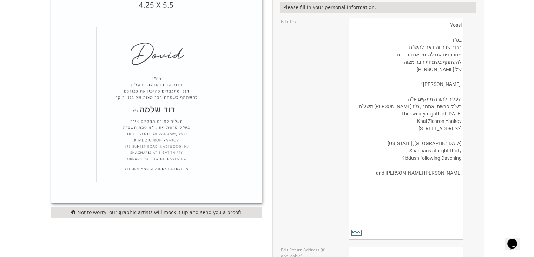
scroll to position [287, 0]
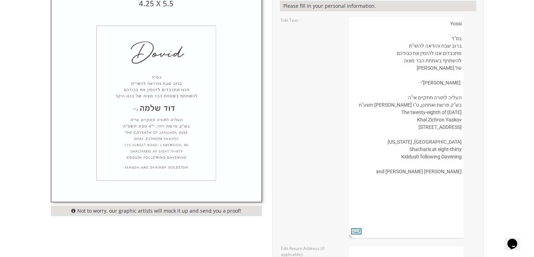
drag, startPoint x: 404, startPoint y: 96, endPoint x: 444, endPoint y: 181, distance: 94.2
click at [441, 184] on textarea "Yossi בס"ד ברוב שבח והודאה להשי"ת מתכבדים אנו להזמין את כבודכם להשתתף בשמחת הבר…" at bounding box center [406, 127] width 114 height 221
drag, startPoint x: 461, startPoint y: 171, endPoint x: 395, endPoint y: 80, distance: 112.3
click at [395, 80] on textarea "Yossi בס"ד ברוב שבח והודאה להשי"ת מתכבדים אנו להזמין את כבודכם להשתתף בשמחת הבר…" at bounding box center [406, 127] width 114 height 221
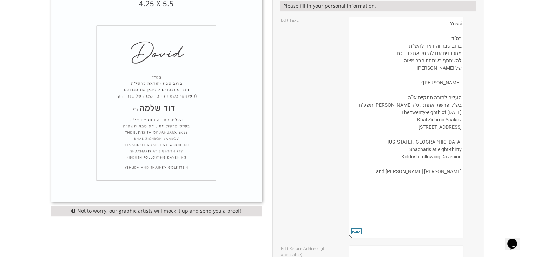
click at [401, 98] on textarea "Yossi בס"ד ברוב שבח והודאה להשי"ת מתכבדים אנו להזמין את כבודכם להשתתף בשמחת הבר…" at bounding box center [406, 127] width 114 height 221
drag, startPoint x: 402, startPoint y: 98, endPoint x: 435, endPoint y: 142, distance: 55.2
click at [435, 142] on textarea "Yossi בס"ד ברוב שבח והודאה להשי"ת מתכבדים אנו להזמין את כבודכם להשתתף בשמחת הבר…" at bounding box center [406, 127] width 114 height 221
drag, startPoint x: 462, startPoint y: 171, endPoint x: 401, endPoint y: 173, distance: 61.9
click at [401, 173] on textarea "Yossi בס"ד ברוב שבח והודאה להשי"ת מתכבדים אנו להזמין את כבודכם להשתתף בשמחת הבר…" at bounding box center [406, 127] width 114 height 221
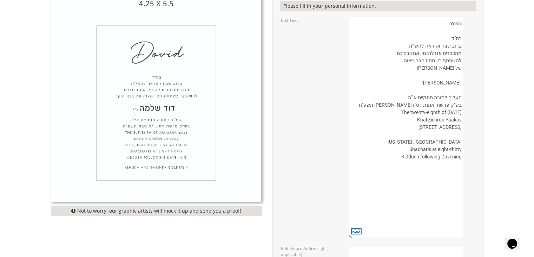
drag, startPoint x: 397, startPoint y: 154, endPoint x: 464, endPoint y: 141, distance: 68.2
drag, startPoint x: 464, startPoint y: 141, endPoint x: 416, endPoint y: 170, distance: 55.9
click at [416, 170] on textarea "Yossi בס"ד ברוב שבח והודאה להשי"ת מתכבדים אנו להזמין את כבודכם להשתתף בשמחת הבר…" at bounding box center [406, 127] width 114 height 221
drag, startPoint x: 405, startPoint y: 98, endPoint x: 441, endPoint y: 155, distance: 67.0
click at [441, 155] on textarea "Yossi בס"ד ברוב שבח והודאה להשי"ת מתכבדים אנו להזמין את כבודכם להשתתף בשמחת הבר…" at bounding box center [406, 127] width 114 height 221
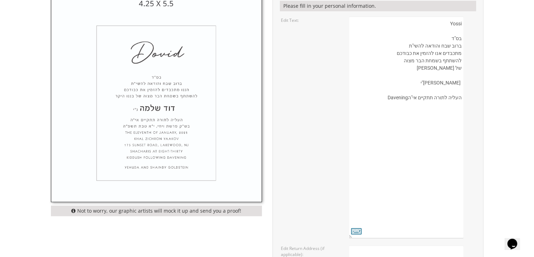
drag, startPoint x: 385, startPoint y: 97, endPoint x: 463, endPoint y: 97, distance: 78.0
click at [463, 97] on textarea "Yossi בס"ד ברוב שבח והודאה להשי"ת מתכבדים אנו להזמין את כבודכם להשתתף בשמחת הבר…" at bounding box center [406, 127] width 114 height 221
paste textarea "העליה לתורה תתקיים אי”ה בשבת קודש פרשת חיי שרה כד’ חשון תשפ”ו The Fifteenth of …"
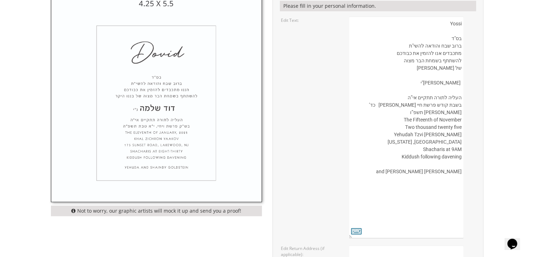
scroll to position [2, 0]
click at [424, 147] on textarea "Yossi בס"ד ברוב שבח והודאה להשי"ת מתכבדים אנו להזמין את כבודכם להשתתף בשמחת הבר…" at bounding box center [406, 127] width 114 height 221
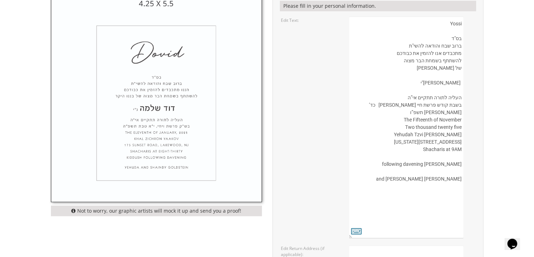
click at [461, 138] on textarea "Yossi בס"ד ברוב שבח והודאה להשי"ת מתכבדים אנו להזמין את כבודכם להשתתף בשמחת הבר…" at bounding box center [406, 127] width 114 height 221
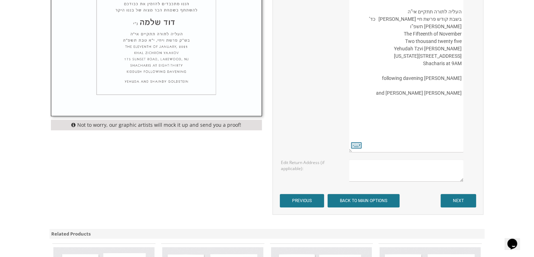
scroll to position [374, 0]
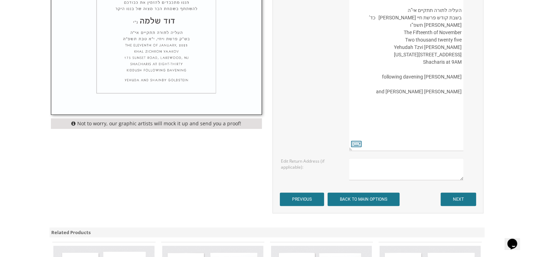
type textarea "Yossi בס"ד ברוב שבח והודאה להשי"ת מתכבדים אנו להזמין את כבודכם להשתתף בשמחת הבר…"
click at [461, 200] on input "NEXT" at bounding box center [458, 198] width 35 height 13
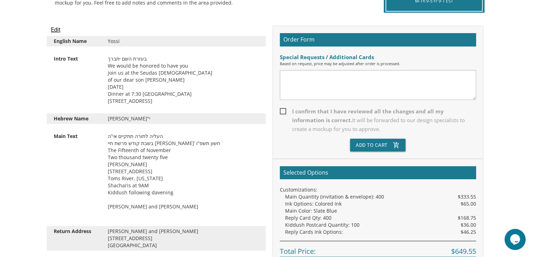
scroll to position [171, 0]
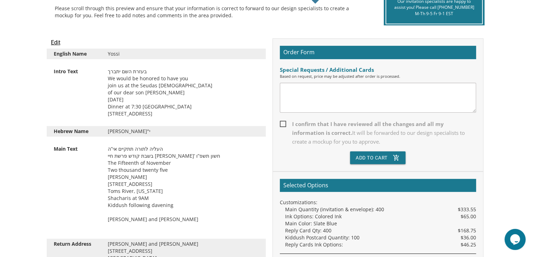
drag, startPoint x: 387, startPoint y: 71, endPoint x: 523, endPoint y: 37, distance: 139.8
click at [280, 121] on span "I confirm that I have reviewed all the changes and all my information is correc…" at bounding box center [378, 132] width 196 height 26
click at [280, 121] on input "I confirm that I have reviewed all the changes and all my information is correc…" at bounding box center [282, 123] width 5 height 5
checkbox input "true"
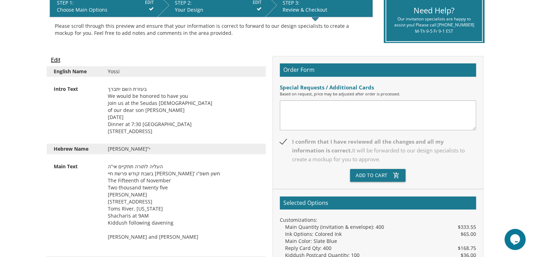
scroll to position [149, 0]
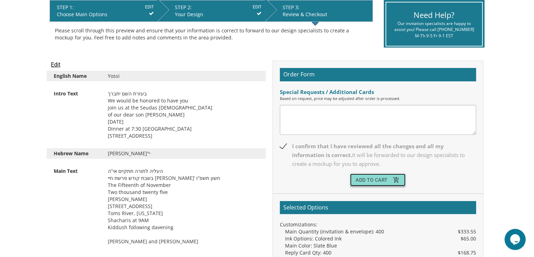
click at [369, 180] on button "Add To Cart add_shopping_cart" at bounding box center [378, 179] width 56 height 13
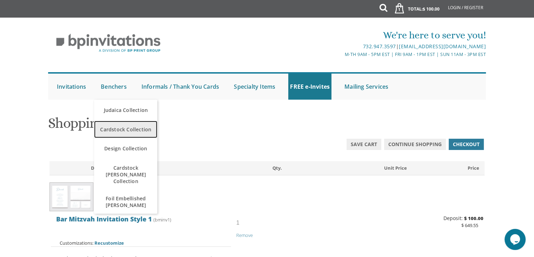
click at [116, 129] on span "Cardstock Collection" at bounding box center [126, 129] width 60 height 14
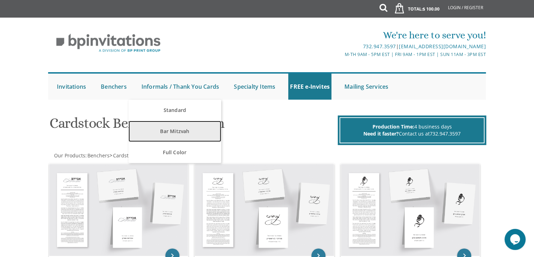
click at [168, 130] on link "Bar Mitzvah" at bounding box center [175, 131] width 92 height 21
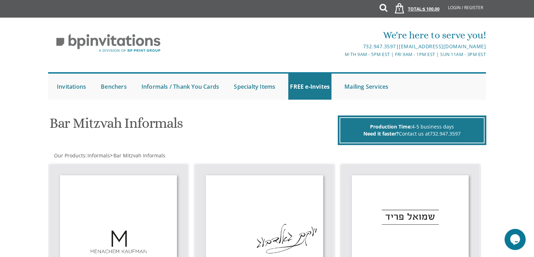
click at [418, 8] on link "1 Total: $ 100.00 $ 100.00" at bounding box center [415, 12] width 57 height 25
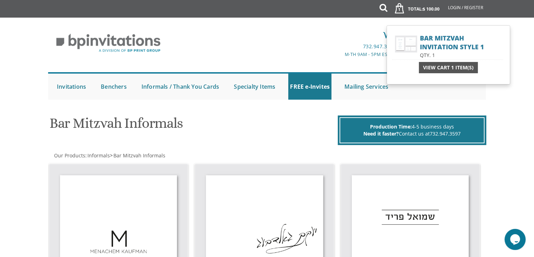
click at [427, 66] on span "View Cart 1 Item(s)" at bounding box center [448, 67] width 51 height 7
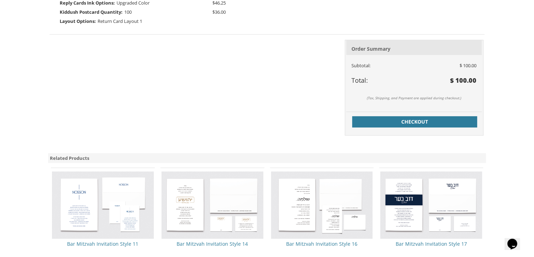
scroll to position [302, 0]
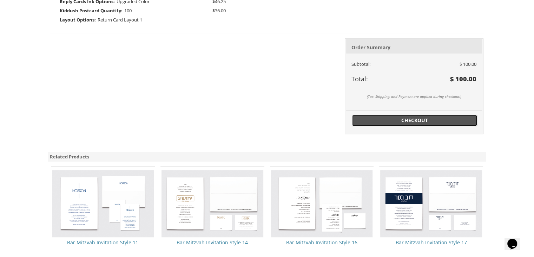
click at [404, 119] on span "Checkout" at bounding box center [415, 120] width 117 height 7
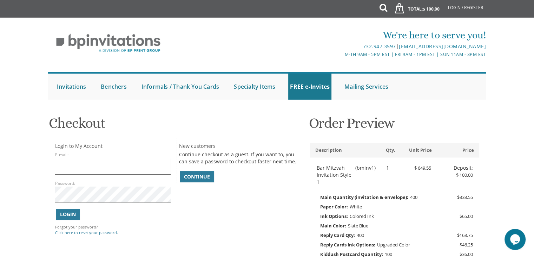
click at [67, 172] on input "E-mail:" at bounding box center [112, 166] width 115 height 16
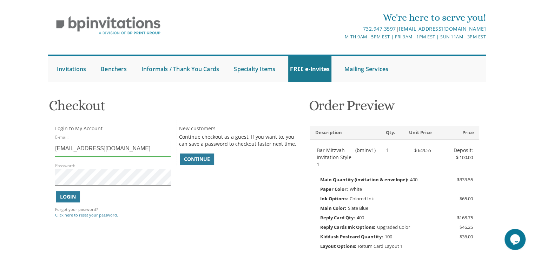
scroll to position [19, 0]
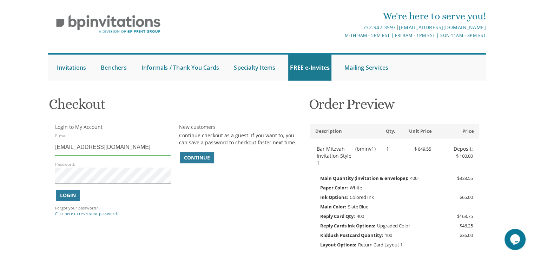
click at [125, 149] on input "[EMAIL_ADDRESS][DOMAIN_NAME]" at bounding box center [112, 147] width 115 height 16
type input "[EMAIL_ADDRESS][DOMAIN_NAME]"
click at [194, 156] on span "Continue" at bounding box center [197, 157] width 26 height 7
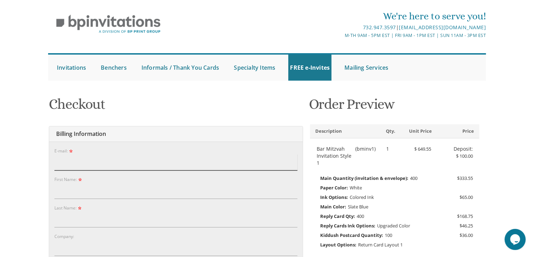
click at [74, 167] on input "E-mail:" at bounding box center [175, 162] width 243 height 16
type input "[EMAIL_ADDRESS][DOMAIN_NAME]"
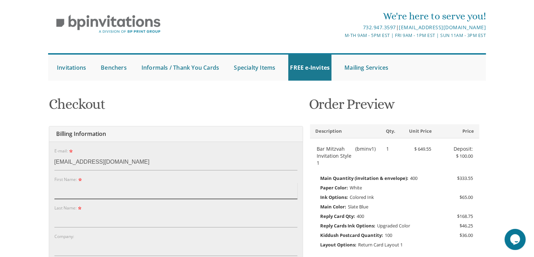
type input "Hadassah g v"
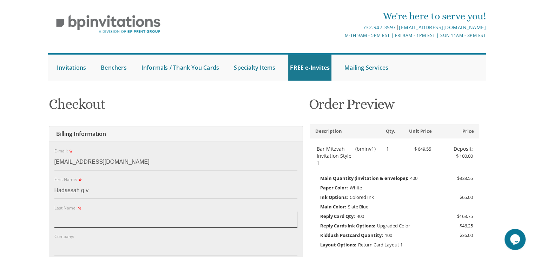
type input "Strauss"
type input "159 Hundred Oaks Dr"
type input "Toms River"
type input "08755"
select select "NJ"
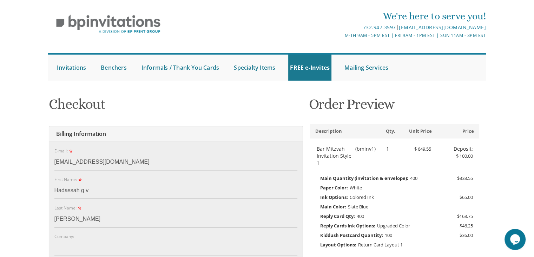
type input "3475254691"
click at [93, 192] on input "Hadassah g v" at bounding box center [175, 190] width 243 height 16
drag, startPoint x: 93, startPoint y: 192, endPoint x: 82, endPoint y: 191, distance: 11.6
click at [82, 191] on input "Hadassah g v" at bounding box center [175, 190] width 243 height 16
type input "Hadassah"
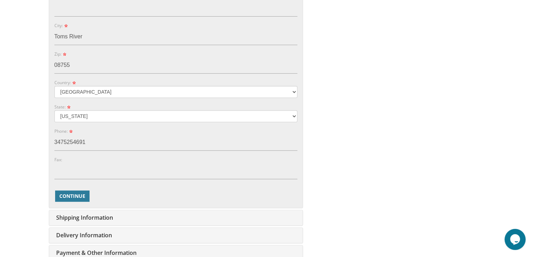
scroll to position [317, 0]
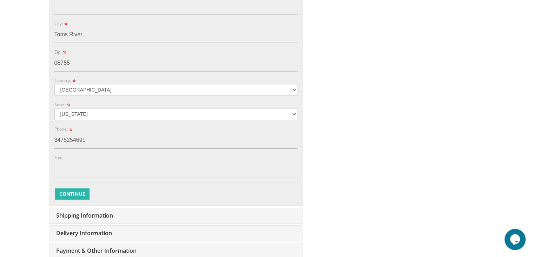
click at [62, 192] on span "Continue" at bounding box center [72, 193] width 26 height 7
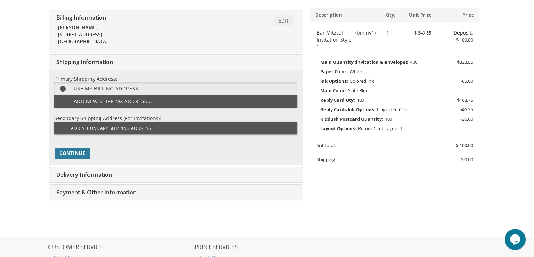
scroll to position [136, 0]
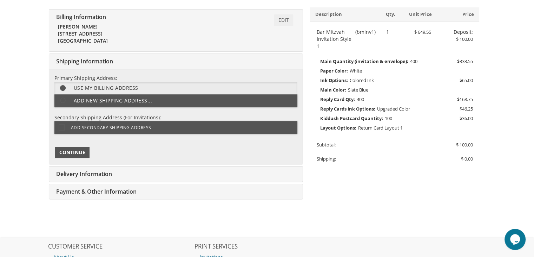
click at [75, 153] on span "Continue" at bounding box center [72, 152] width 26 height 7
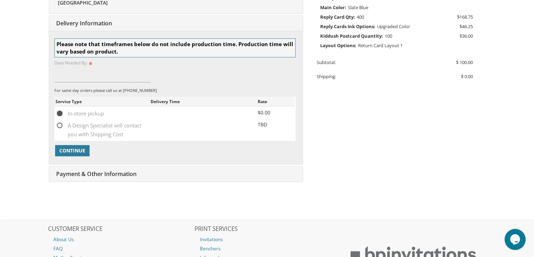
scroll to position [220, 0]
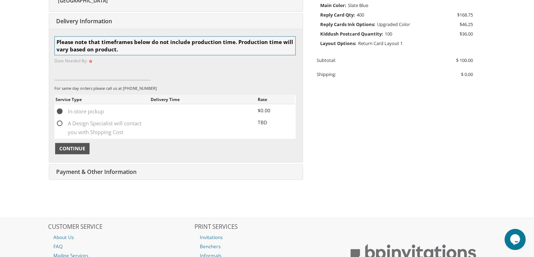
click at [61, 148] on span "Continue" at bounding box center [72, 148] width 26 height 7
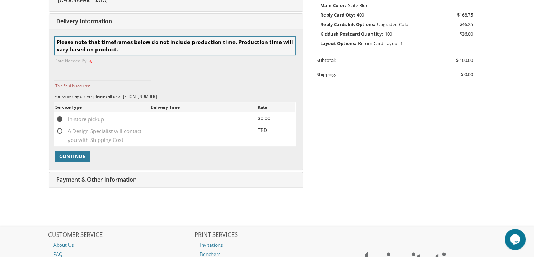
click at [59, 130] on span "A Design Specialist will contact you with Shipping Cost" at bounding box center [103, 131] width 95 height 9
click at [59, 130] on input "A Design Specialist will contact you with Shipping Cost" at bounding box center [58, 130] width 5 height 5
radio input "true"
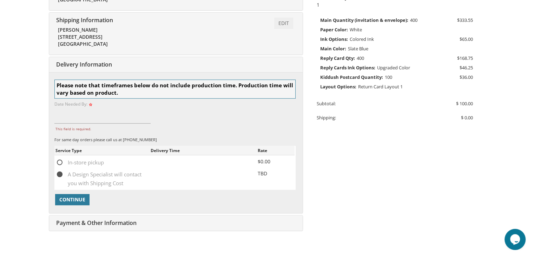
scroll to position [177, 0]
click at [61, 118] on input "This field is required." at bounding box center [102, 115] width 97 height 16
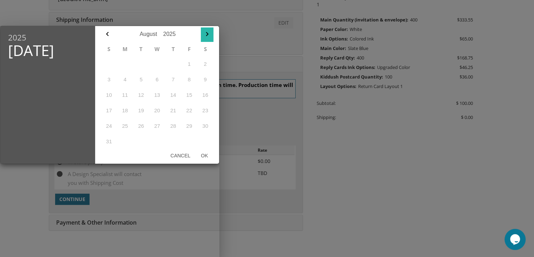
click at [207, 35] on icon "button" at bounding box center [207, 34] width 8 height 8
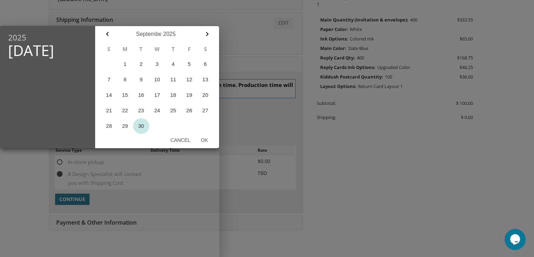
click at [140, 125] on button "30" at bounding box center [141, 125] width 16 height 15
click at [201, 140] on button "Ok" at bounding box center [205, 140] width 18 height 13
type input "Sep 30, 2025"
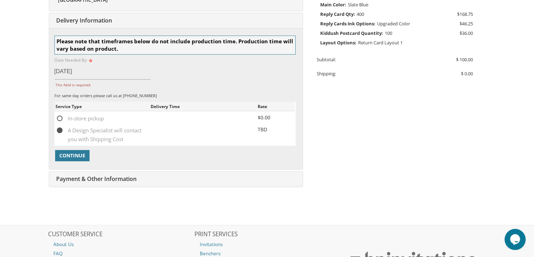
scroll to position [221, 0]
click at [73, 155] on span "Continue" at bounding box center [72, 154] width 26 height 7
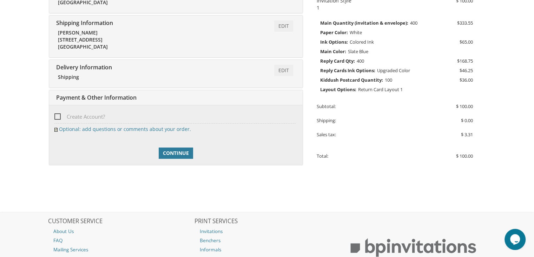
scroll to position [174, 0]
click at [57, 116] on span "Create Account?" at bounding box center [79, 116] width 51 height 9
click at [57, 116] on input "Create Account?" at bounding box center [56, 116] width 5 height 5
checkbox input "true"
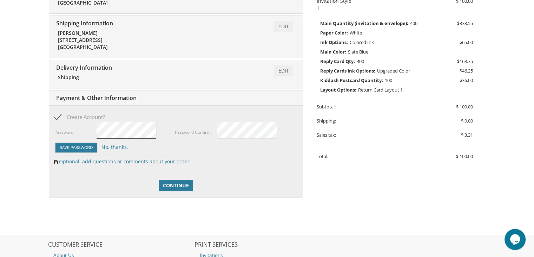
click at [81, 125] on div "Password:" at bounding box center [114, 131] width 121 height 20
click at [67, 147] on button "Save Password" at bounding box center [76, 147] width 43 height 10
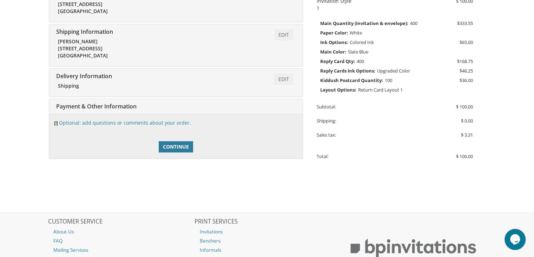
scroll to position [182, 0]
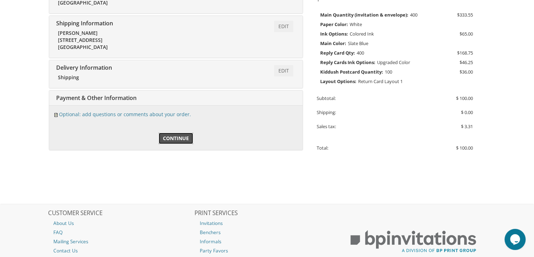
click at [172, 140] on span "Continue" at bounding box center [176, 138] width 26 height 7
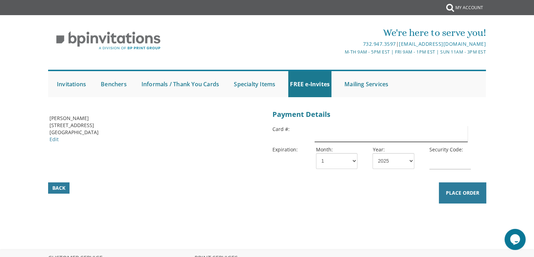
click at [323, 136] on input "text" at bounding box center [391, 133] width 153 height 16
type input "[CREDIT_CARD_NUMBER]"
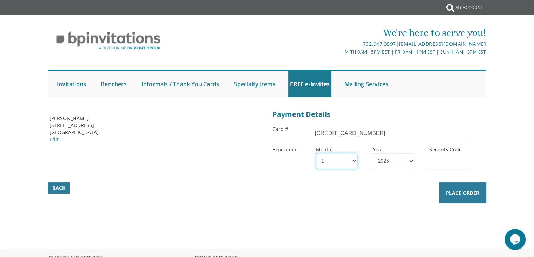
select select "06"
select select "27"
type input "140"
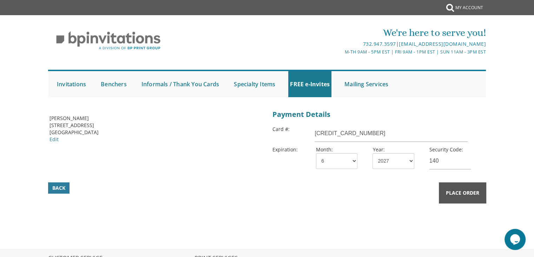
click at [466, 194] on span "Place Order" at bounding box center [462, 192] width 33 height 7
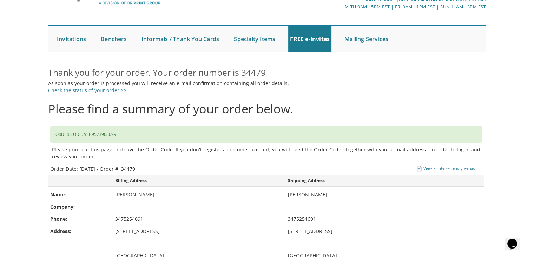
scroll to position [45, 0]
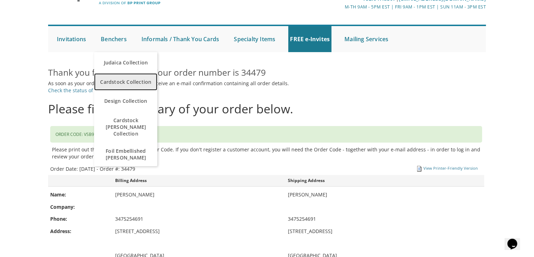
click at [122, 78] on span "Cardstock Collection" at bounding box center [126, 82] width 60 height 14
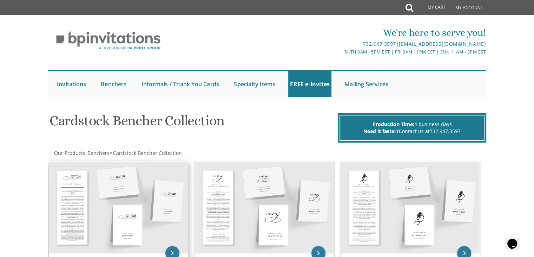
click at [112, 183] on img at bounding box center [118, 206] width 139 height 91
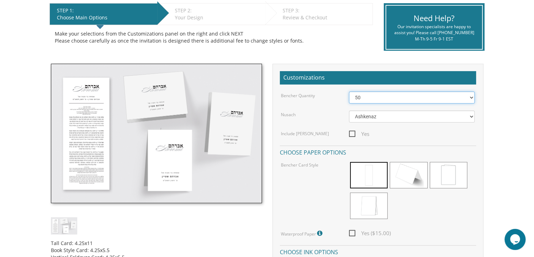
click at [370, 99] on select "50 60 70 80 90 100 125 150 175 200 225 250 275 300 325 350 375 400 425 450 475 …" at bounding box center [412, 97] width 126 height 12
select select "100"
click at [349, 91] on select "50 60 70 80 90 100 125 150 175 200 225 250 275 300 325 350 375 400 425 450 475 …" at bounding box center [412, 97] width 126 height 12
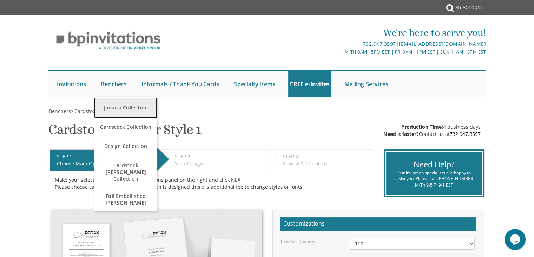
click at [113, 107] on link "Judaica Collection" at bounding box center [125, 107] width 63 height 21
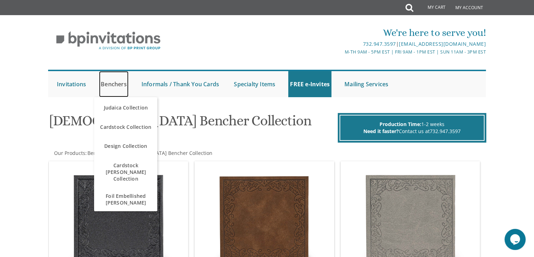
click at [114, 83] on link "Benchers" at bounding box center [114, 84] width 30 height 26
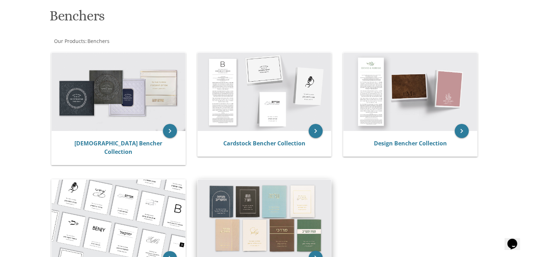
scroll to position [104, 0]
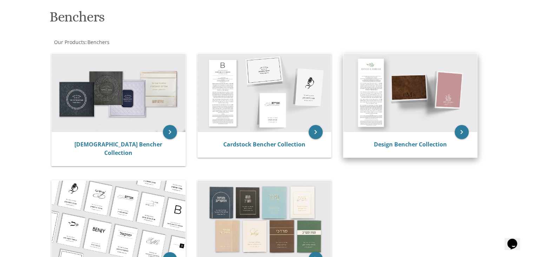
click at [419, 95] on img at bounding box center [411, 93] width 134 height 78
click at [399, 148] on div "Design Bencher Collection" at bounding box center [411, 144] width 134 height 25
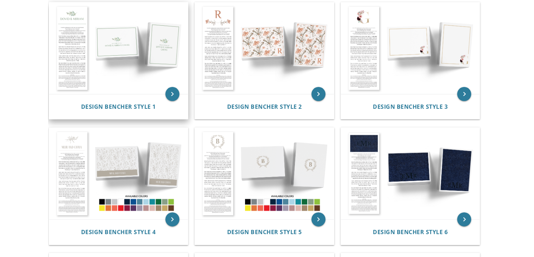
scroll to position [150, 0]
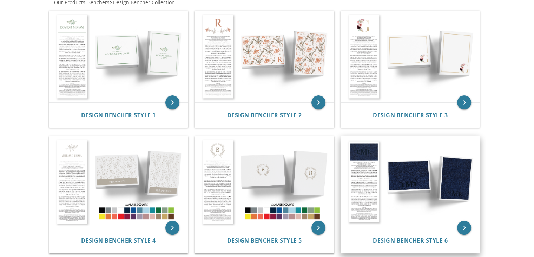
click at [365, 173] on img at bounding box center [410, 181] width 139 height 91
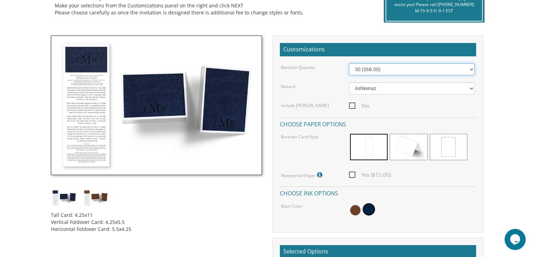
click at [375, 71] on select "50 ($68.00) 60 ($74.80) 70 ($81.60) 80 ($88.40) 90 ($95.20) 100 ($102.00) 125 (…" at bounding box center [412, 69] width 126 height 12
select select "100"
click at [349, 63] on select "50 ($68.00) 60 ($74.80) 70 ($81.60) 80 ($88.40) 90 ($95.20) 100 ($102.00) 125 (…" at bounding box center [412, 69] width 126 height 12
